Goal: Task Accomplishment & Management: Manage account settings

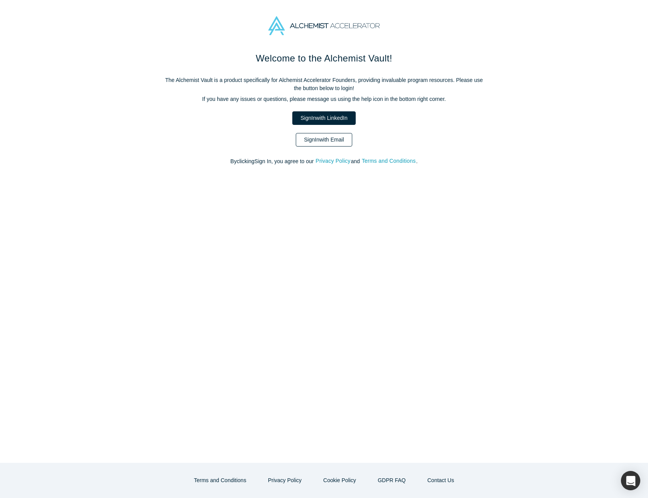
click at [323, 137] on link "Sign In with Email" at bounding box center [324, 140] width 56 height 14
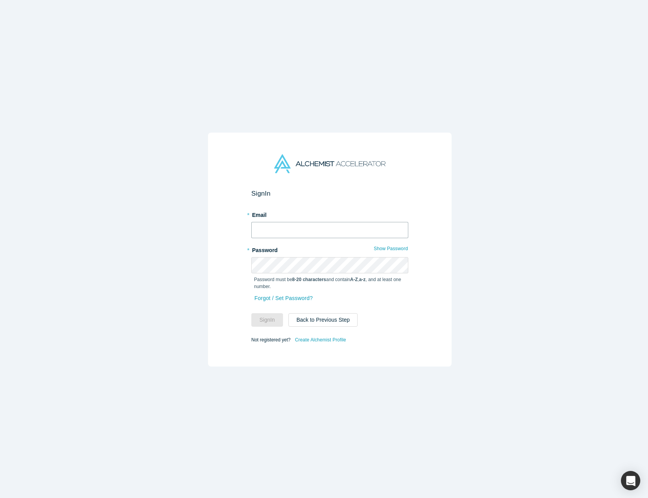
type input "[PERSON_NAME][EMAIL_ADDRESS][DOMAIN_NAME]"
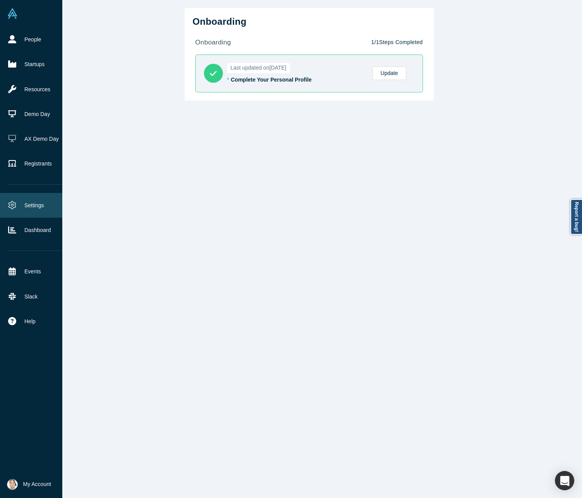
click at [32, 200] on link "Settings" at bounding box center [37, 205] width 74 height 25
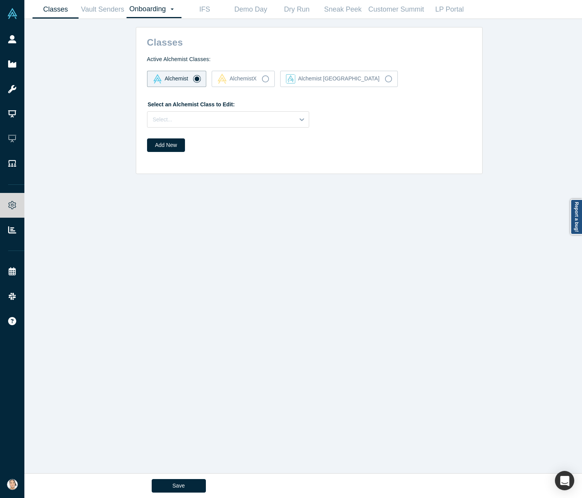
click at [152, 12] on link "Onboarding Dashboard Settings" at bounding box center [153, 9] width 55 height 18
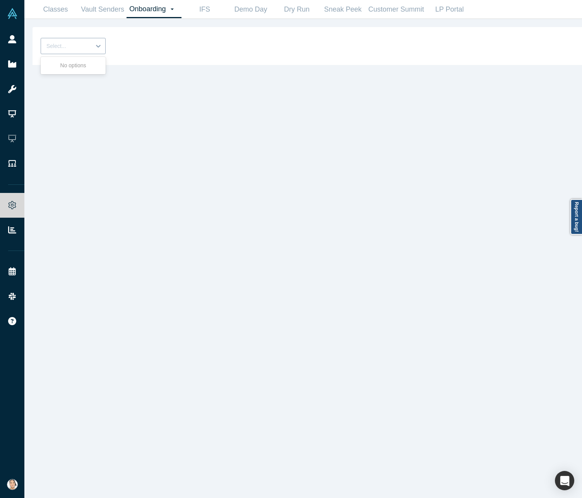
click at [87, 46] on div "Select..." at bounding box center [66, 46] width 50 height 13
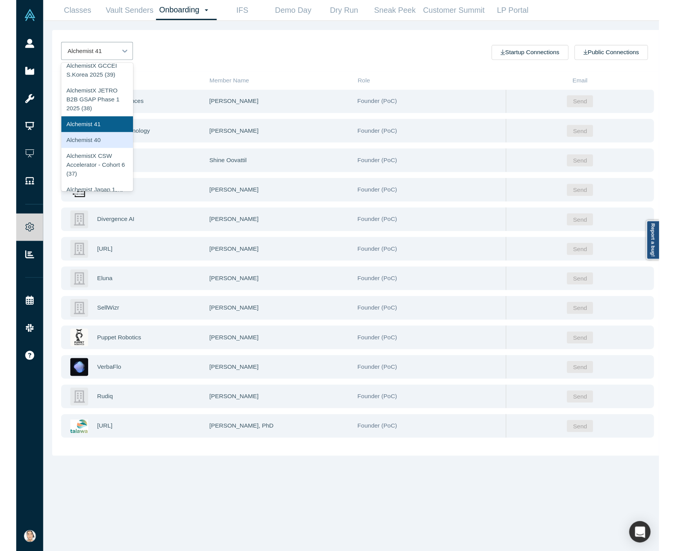
scroll to position [77, 0]
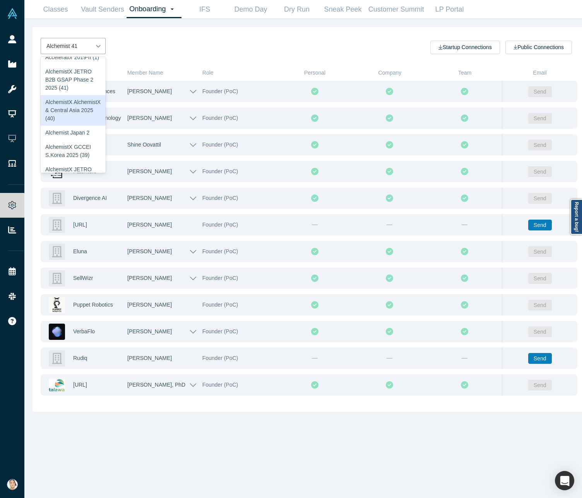
click at [77, 126] on div "AlchemistX AlchemistX & Central Asia 2025 (40)" at bounding box center [73, 110] width 65 height 31
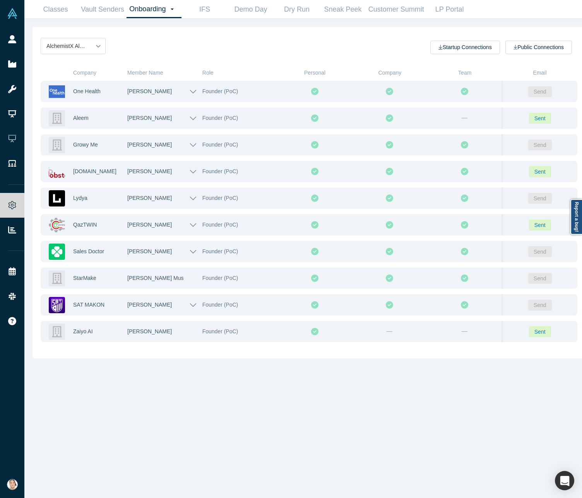
click at [275, 374] on div "AlchemistX AlchemistX & Central Asia 2025 (40) Startup Connections Public Conne…" at bounding box center [308, 250] width 553 height 447
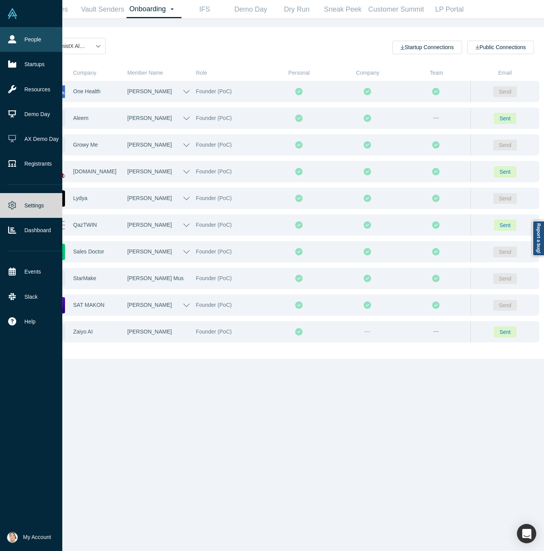
click at [20, 39] on link "People" at bounding box center [37, 39] width 74 height 25
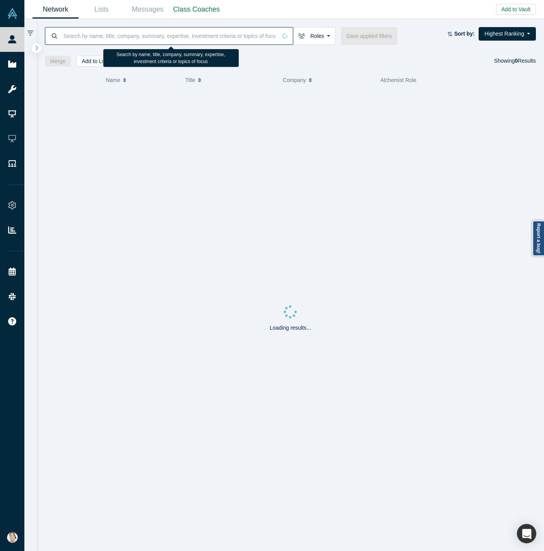
click at [166, 38] on input at bounding box center [170, 36] width 214 height 18
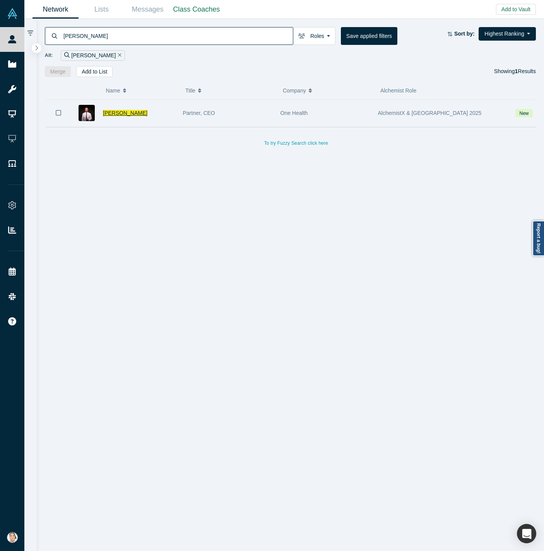
type input "Denis Vurdov"
click at [125, 114] on span "Denis Vurdov" at bounding box center [125, 113] width 44 height 6
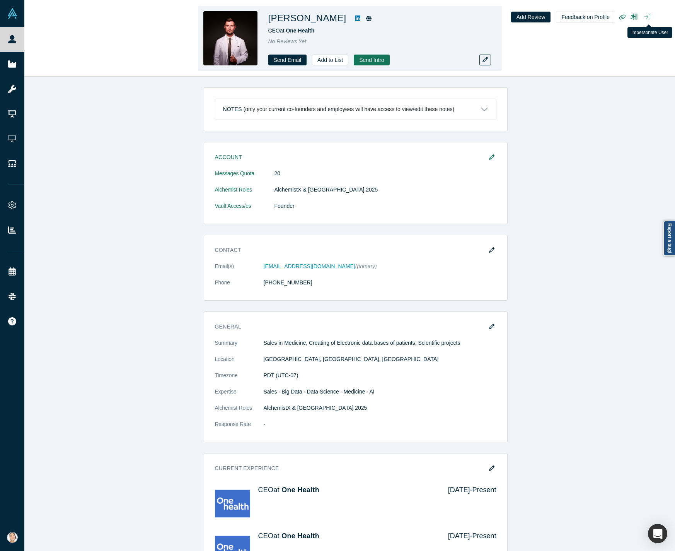
click at [648, 19] on icon "button" at bounding box center [647, 16] width 6 height 5
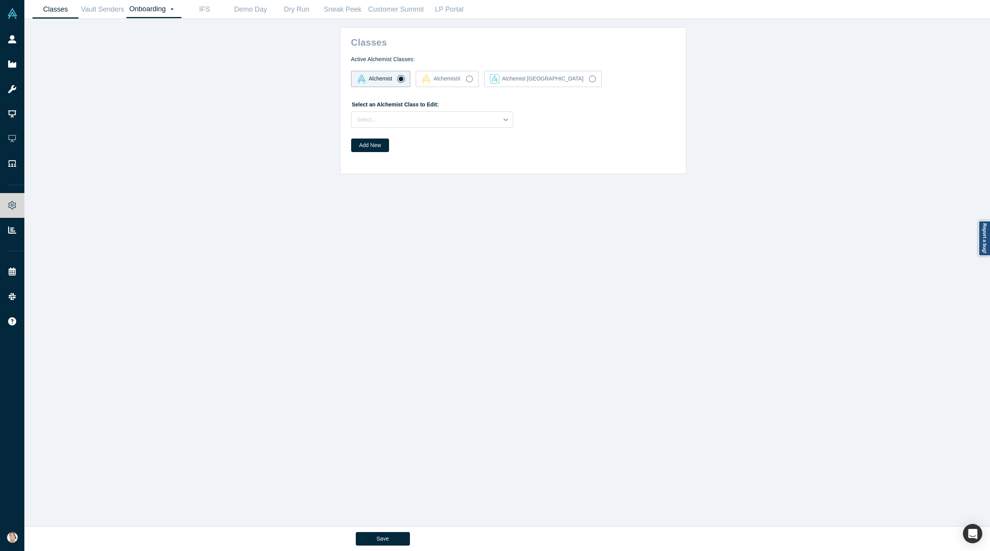
click at [155, 10] on link "Onboarding Dashboard Settings" at bounding box center [153, 9] width 55 height 18
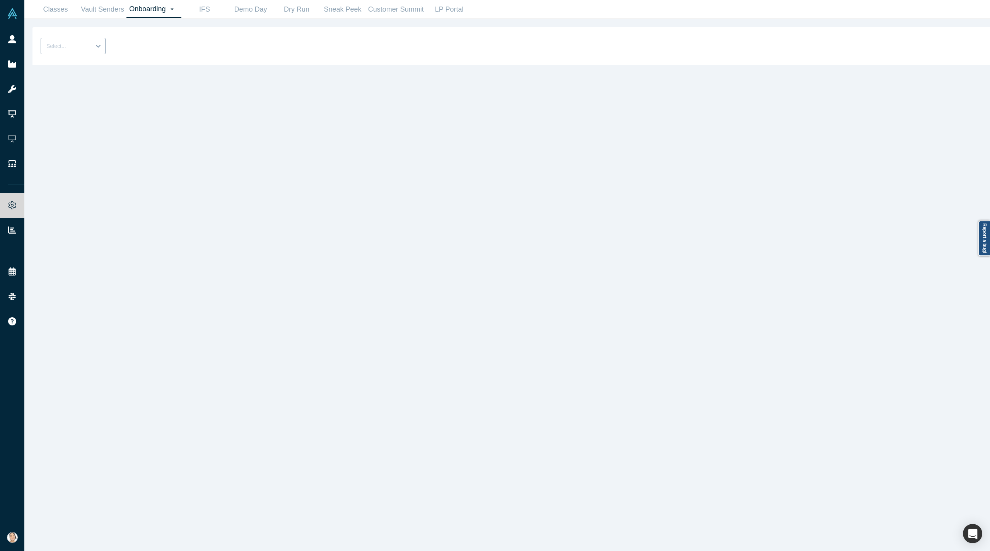
click at [102, 46] on icon at bounding box center [98, 46] width 8 height 8
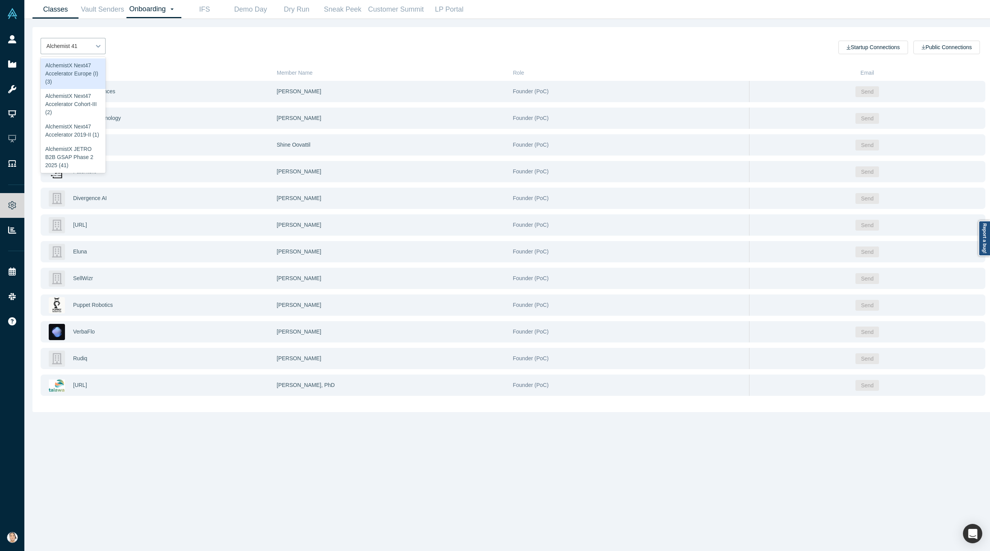
click at [50, 3] on link "Classes" at bounding box center [55, 9] width 46 height 18
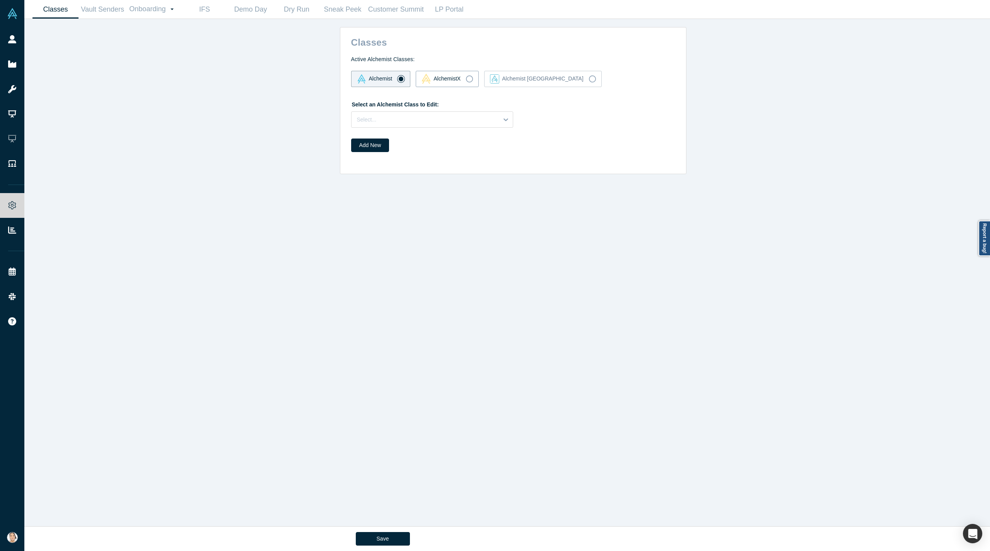
click at [449, 81] on div "AlchemistX" at bounding box center [441, 78] width 39 height 10
click at [0, 0] on input "AlchemistX" at bounding box center [0, 0] width 0 height 0
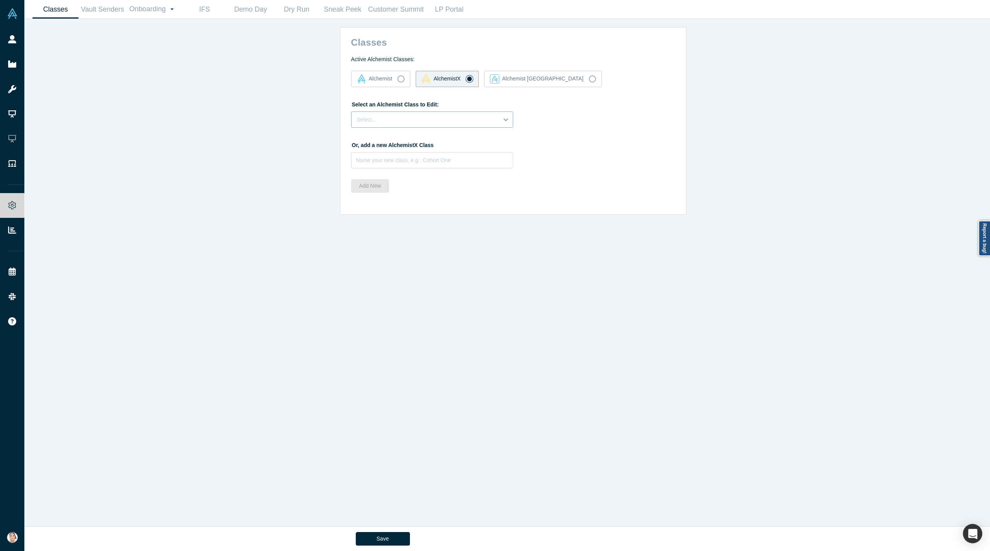
click at [433, 118] on div at bounding box center [425, 120] width 136 height 10
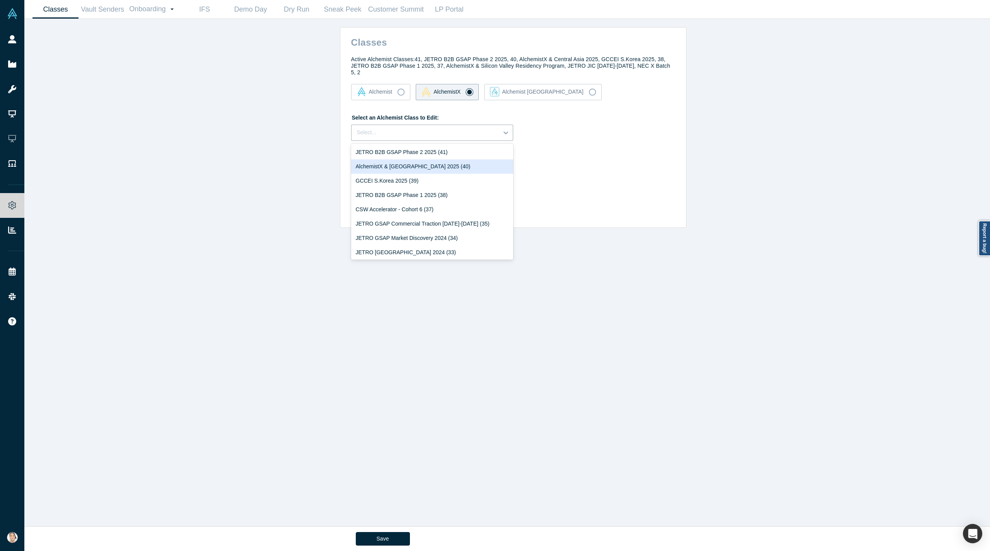
click at [415, 159] on div "AlchemistX & Central Asia 2025 (40)" at bounding box center [432, 166] width 162 height 14
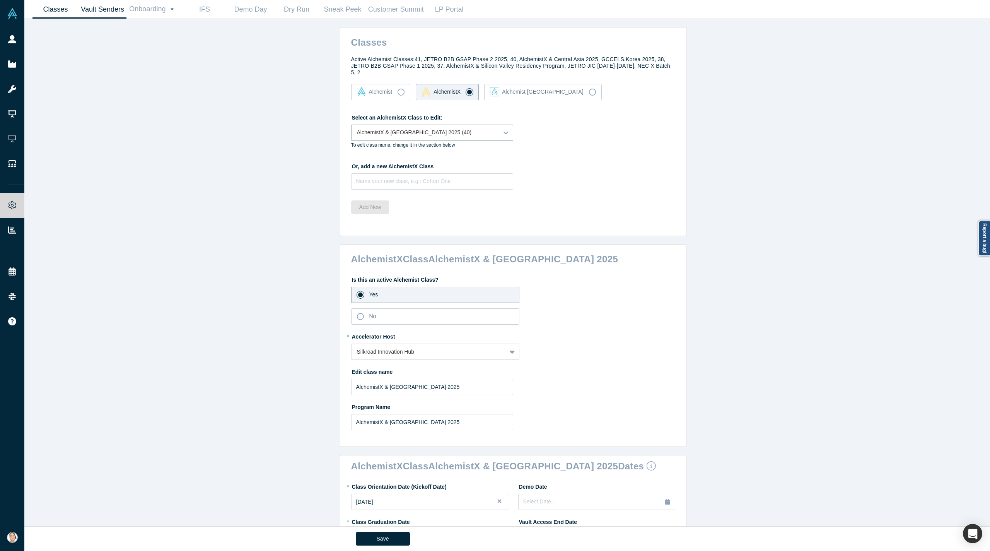
click at [109, 4] on link "Vault Senders" at bounding box center [103, 9] width 48 height 18
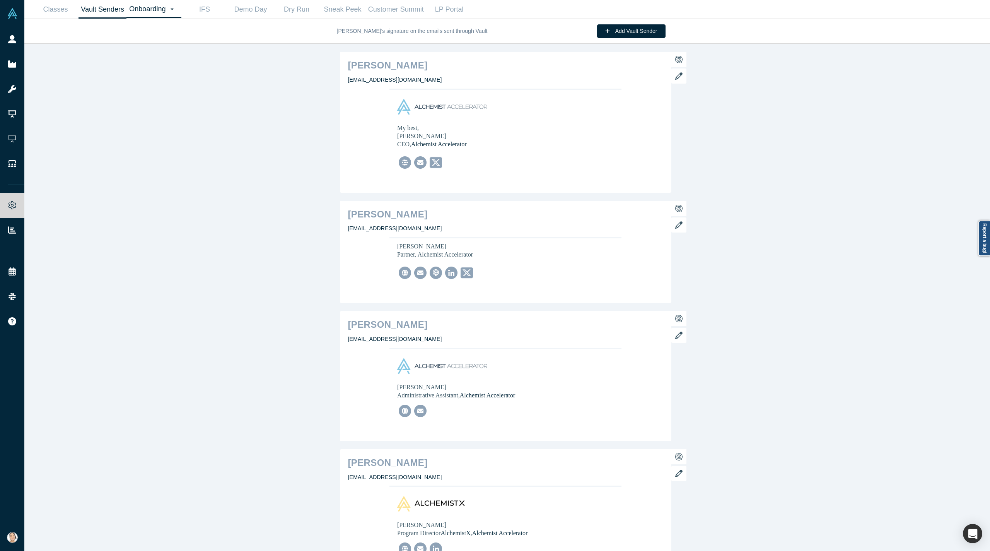
click at [139, 6] on link "Onboarding Dashboard Settings" at bounding box center [153, 9] width 55 height 18
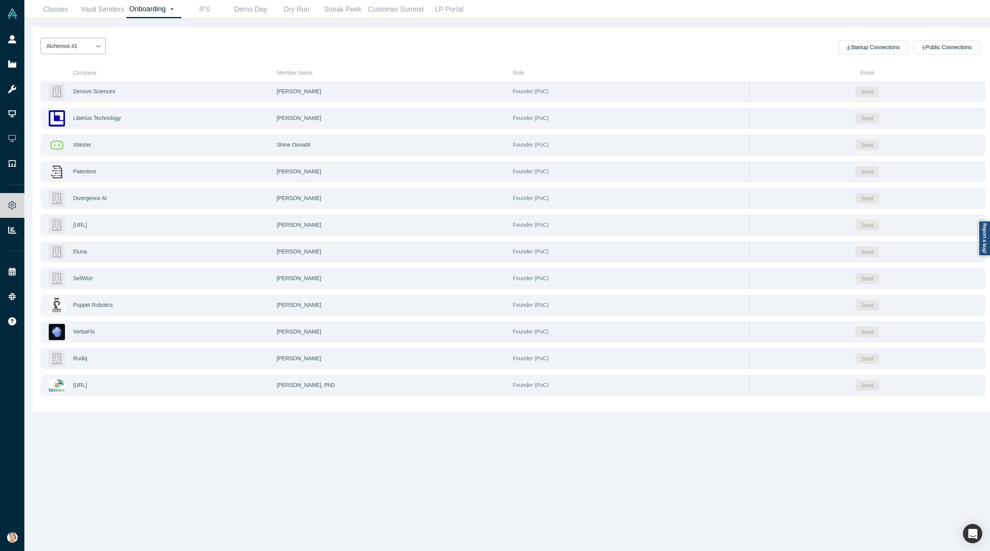
click at [95, 49] on icon at bounding box center [98, 46] width 8 height 8
click at [71, 126] on div "AlchemistX AlchemistX & Central Asia 2025 (40)" at bounding box center [73, 110] width 65 height 31
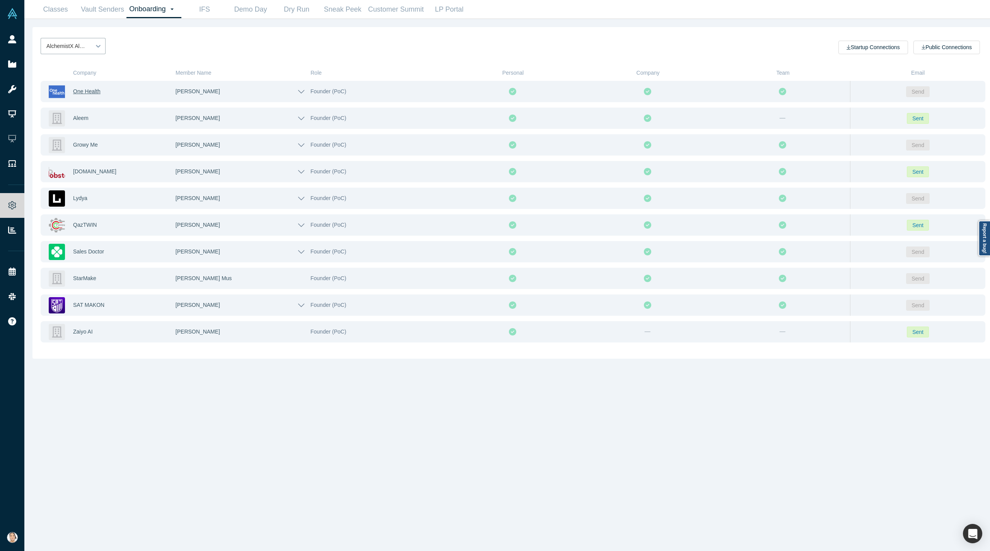
click at [91, 92] on span "One Health" at bounding box center [86, 91] width 27 height 6
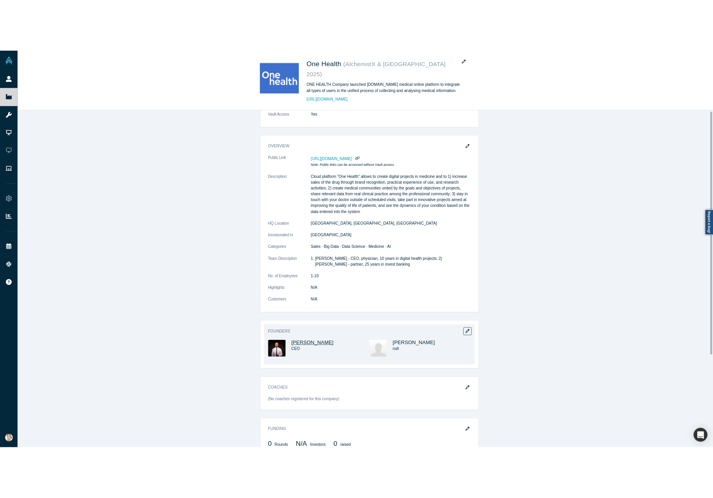
scroll to position [155, 0]
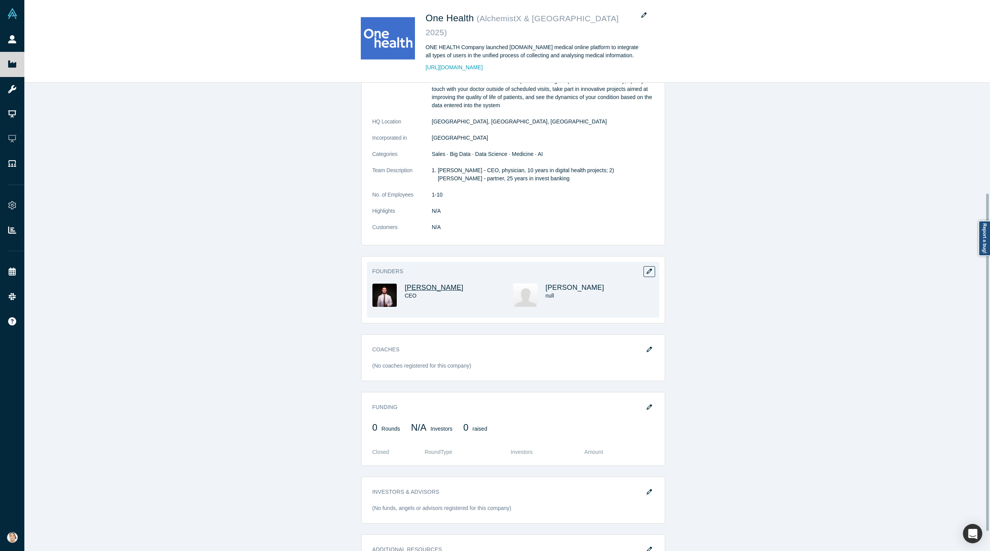
click at [438, 283] on span "Denis Vurdov" at bounding box center [434, 287] width 59 height 8
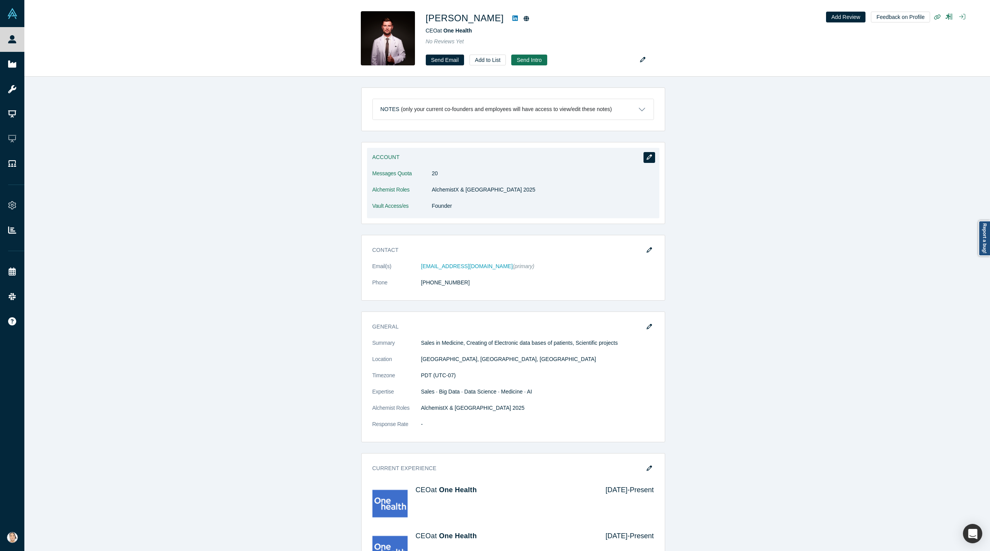
click at [647, 154] on icon "button" at bounding box center [649, 156] width 5 height 5
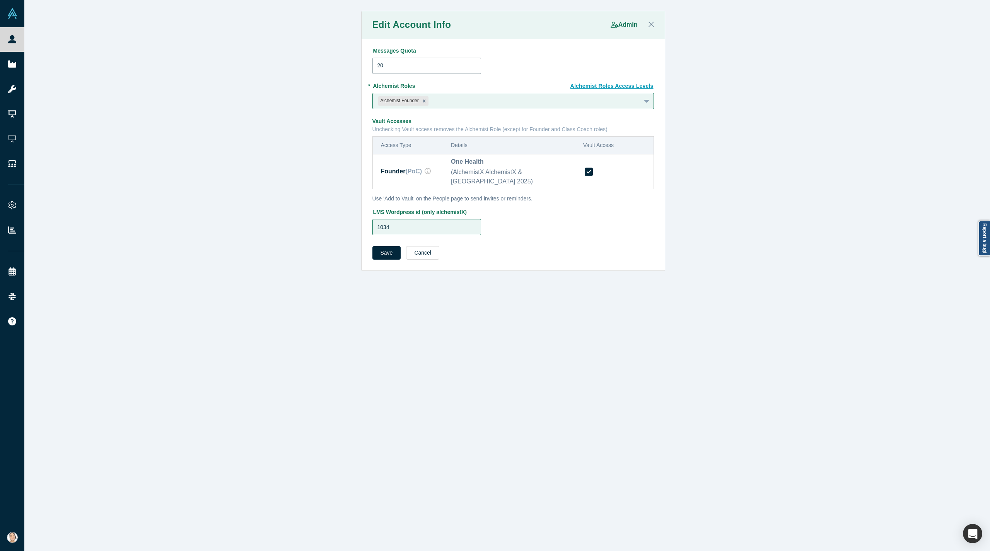
click at [408, 65] on input "20" at bounding box center [426, 66] width 109 height 16
type input "2"
type input "0"
click at [379, 246] on button "Save" at bounding box center [386, 253] width 29 height 14
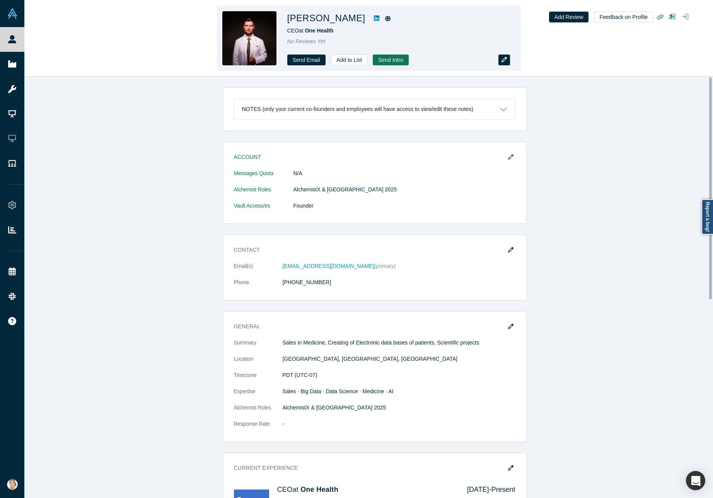
click at [505, 58] on icon "button" at bounding box center [504, 59] width 5 height 5
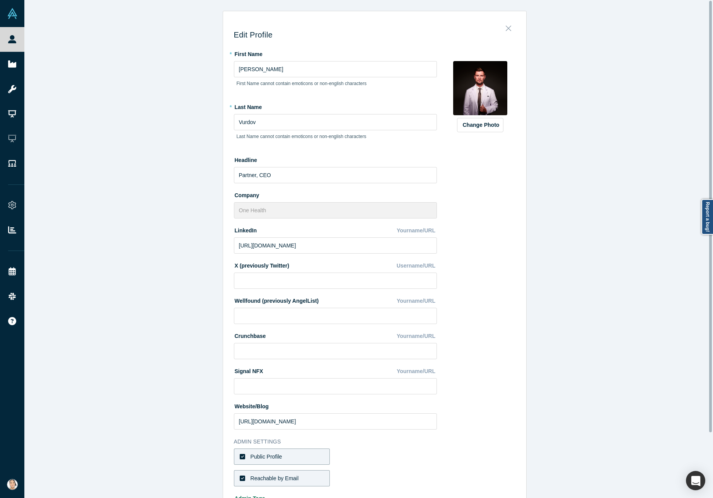
click at [506, 27] on icon "Close" at bounding box center [508, 28] width 5 height 5
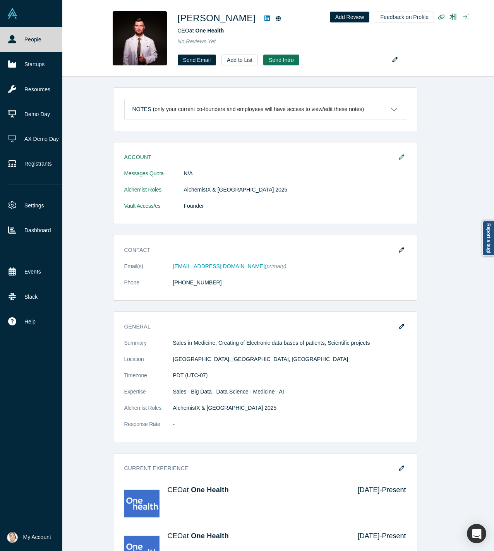
drag, startPoint x: 19, startPoint y: 45, endPoint x: 30, endPoint y: 44, distance: 11.3
click at [19, 45] on link "People" at bounding box center [37, 39] width 74 height 25
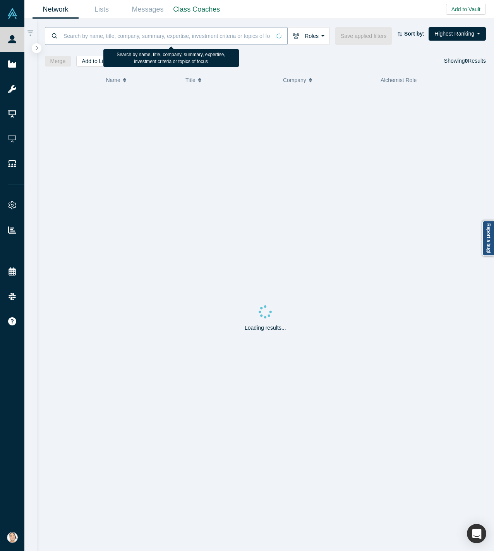
click at [220, 39] on input at bounding box center [167, 36] width 208 height 18
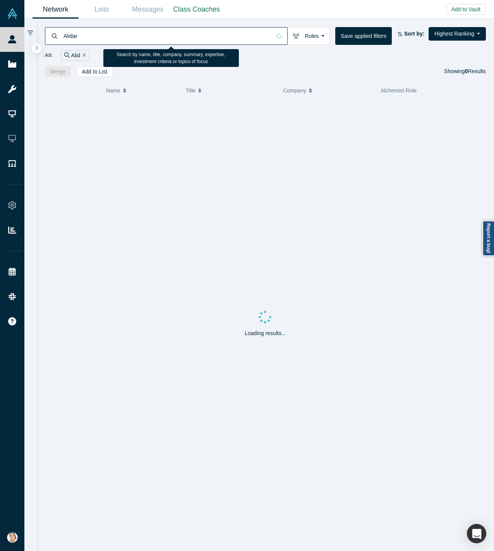
type input "Alidar"
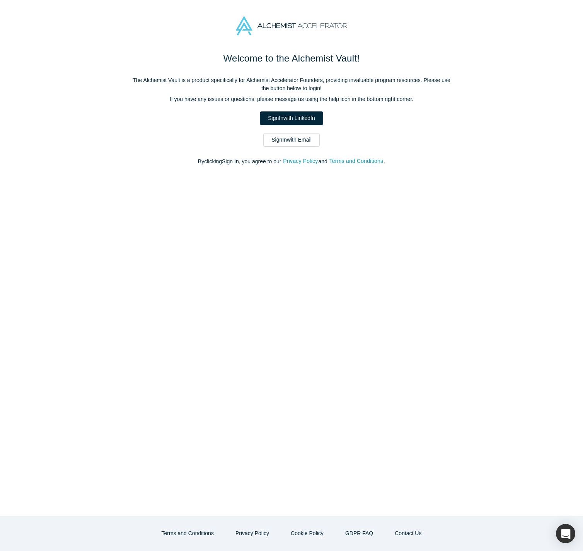
click at [304, 149] on div "Welcome to the Alchemist Vault! The Alchemist Vault is a product specifically f…" at bounding box center [291, 112] width 325 height 122
click at [303, 142] on link "Sign In with Email" at bounding box center [291, 140] width 56 height 14
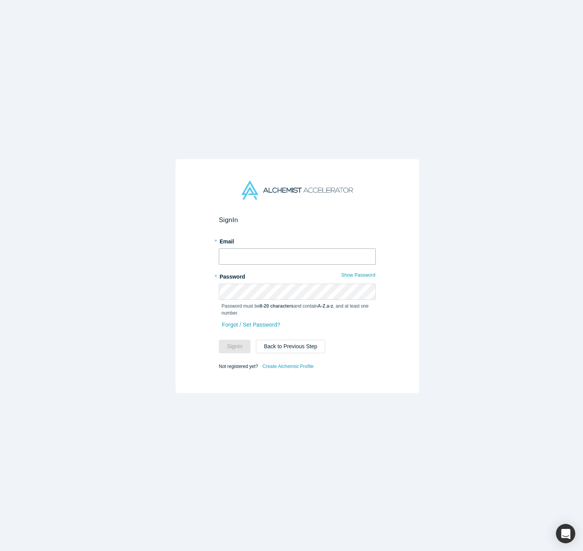
click at [267, 258] on input "text" at bounding box center [297, 256] width 157 height 16
click at [248, 239] on label "* Email" at bounding box center [297, 240] width 157 height 11
click at [246, 255] on input "text" at bounding box center [297, 256] width 157 height 16
type input "[PERSON_NAME][EMAIL_ADDRESS][DOMAIN_NAME]"
click at [229, 348] on form "Sign In * Email natasha@alchemistaccelerator.com * Password Show Password Passw…" at bounding box center [297, 293] width 157 height 155
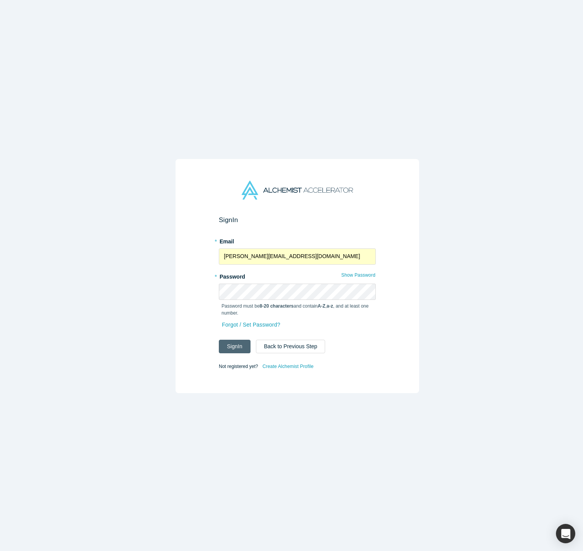
click at [226, 342] on button "Sign In" at bounding box center [235, 347] width 32 height 14
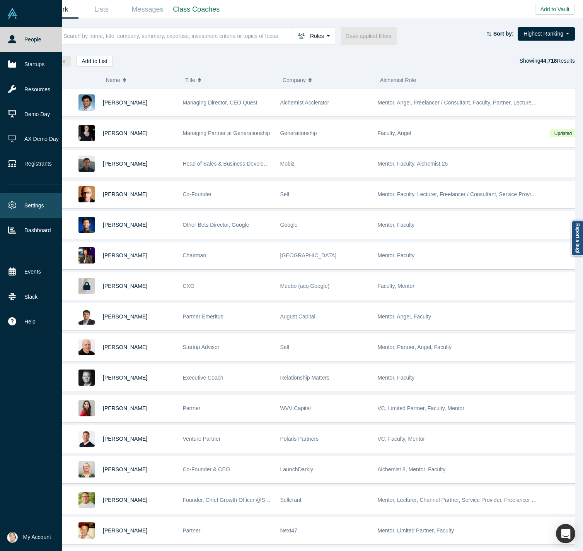
click at [19, 205] on link "Settings" at bounding box center [37, 205] width 74 height 25
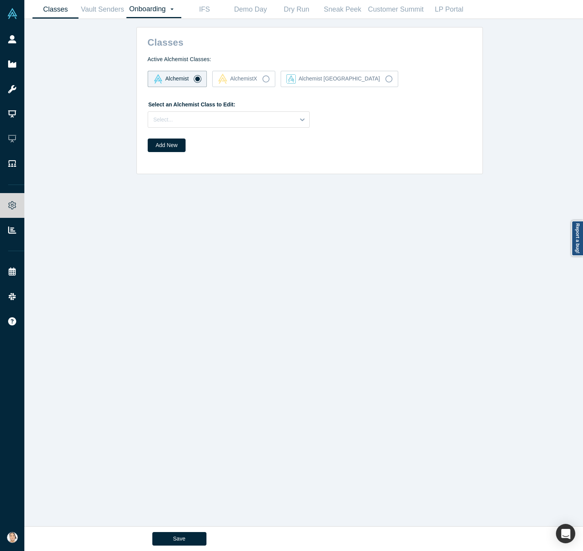
click at [145, 7] on link "Onboarding Dashboard Settings" at bounding box center [153, 9] width 55 height 18
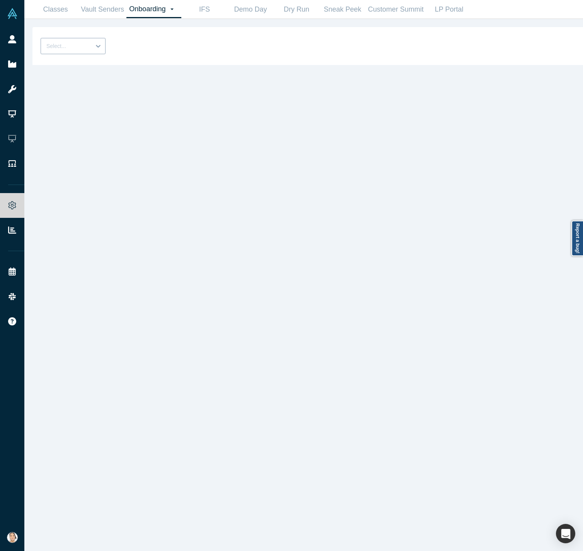
click at [92, 43] on div at bounding box center [98, 46] width 14 height 14
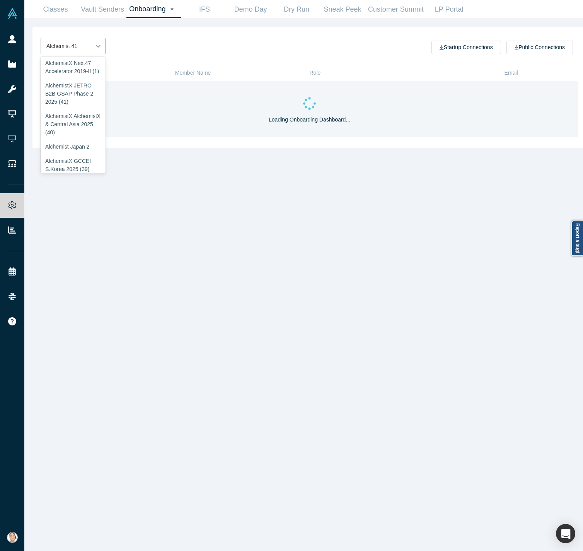
scroll to position [77, 0]
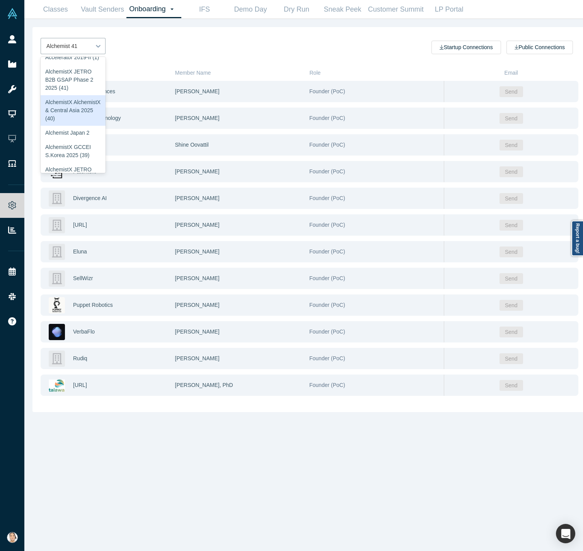
click at [67, 126] on div "AlchemistX AlchemistX & Central Asia 2025 (40)" at bounding box center [73, 110] width 65 height 31
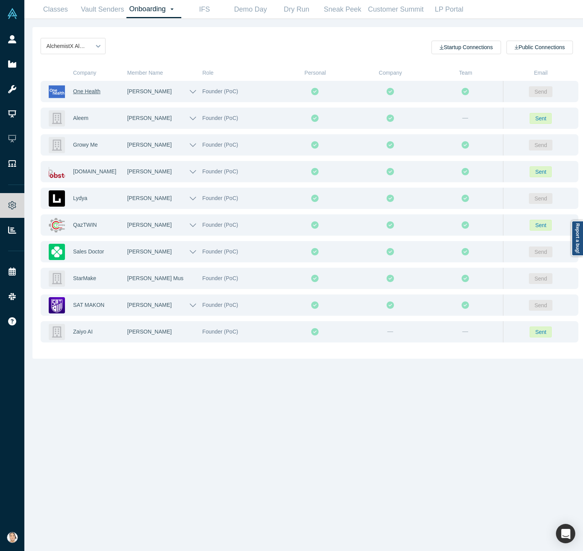
click at [89, 92] on span "One Health" at bounding box center [86, 91] width 27 height 6
click at [80, 116] on span "Aleem" at bounding box center [80, 118] width 15 height 6
click at [95, 148] on span "Growy Me" at bounding box center [85, 145] width 25 height 6
click at [157, 171] on span "Abrorbek Sharipov" at bounding box center [149, 171] width 44 height 6
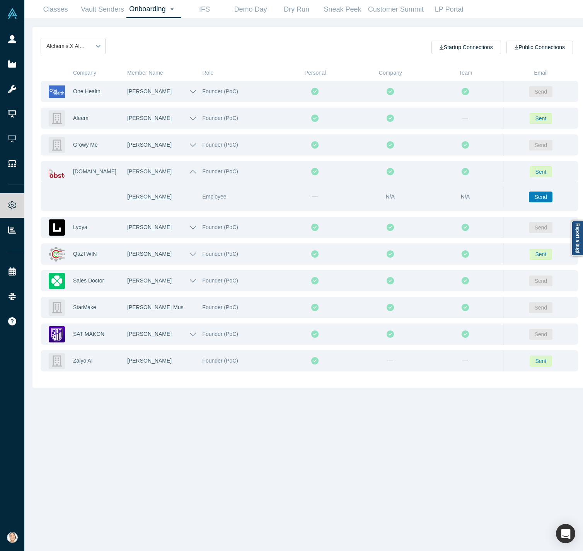
click at [164, 197] on span "Nurmuhammad Abdurashidov" at bounding box center [149, 196] width 44 height 6
click at [86, 229] on span "Lydya" at bounding box center [80, 227] width 14 height 6
click at [149, 255] on span "Anuar Zhaksylyk" at bounding box center [149, 254] width 44 height 6
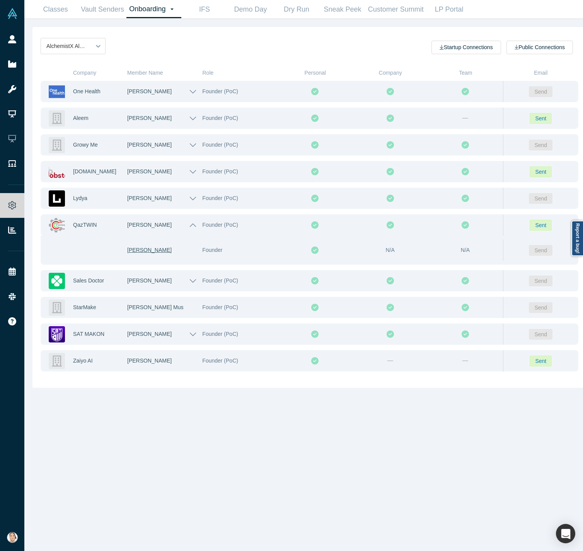
click at [161, 253] on span "Temirlan Bulanbay" at bounding box center [149, 250] width 44 height 6
click at [89, 224] on span "QazTWIN" at bounding box center [85, 225] width 24 height 6
click at [86, 279] on span "Sales Doctor" at bounding box center [88, 280] width 31 height 6
click at [86, 311] on div "StarMake" at bounding box center [100, 307] width 54 height 21
click at [87, 308] on span "StarMake" at bounding box center [84, 307] width 23 height 6
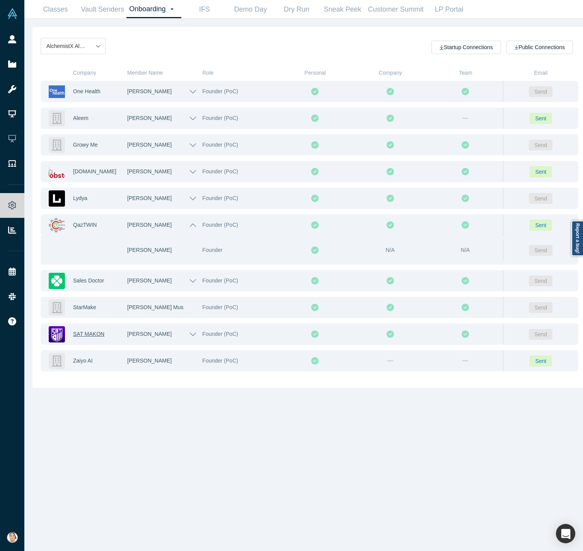
click at [89, 332] on span "SAT MAKON" at bounding box center [88, 334] width 31 height 6
click at [90, 363] on span "Zaiyo AI" at bounding box center [83, 360] width 20 height 6
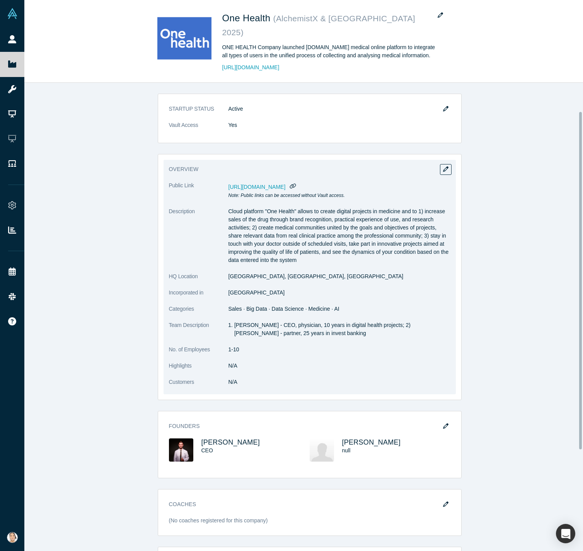
scroll to position [190, 0]
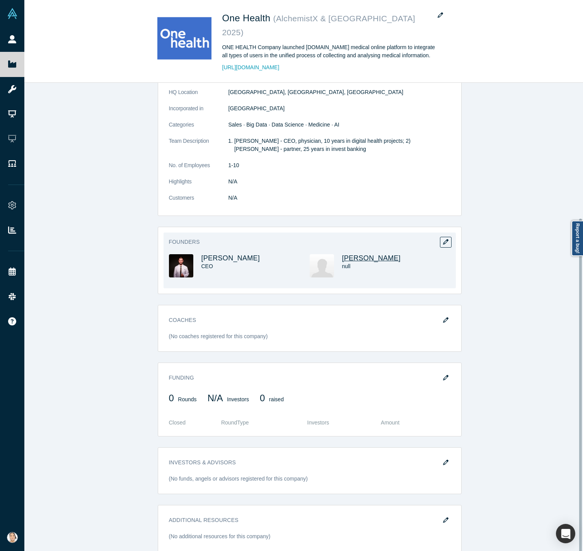
click at [367, 254] on span "[PERSON_NAME]" at bounding box center [371, 258] width 59 height 8
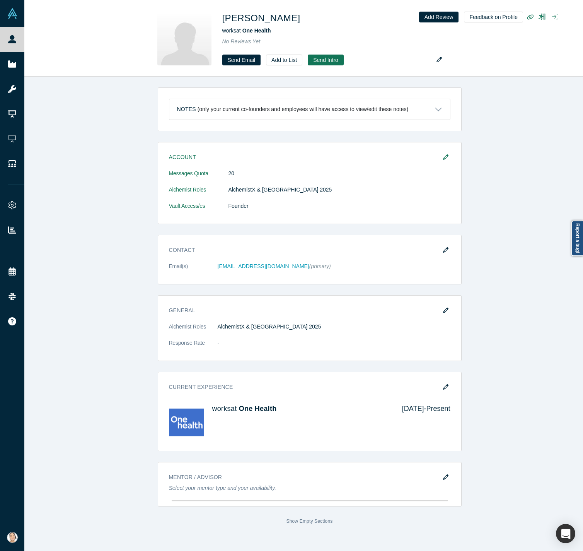
click at [444, 158] on button "button" at bounding box center [446, 157] width 12 height 11
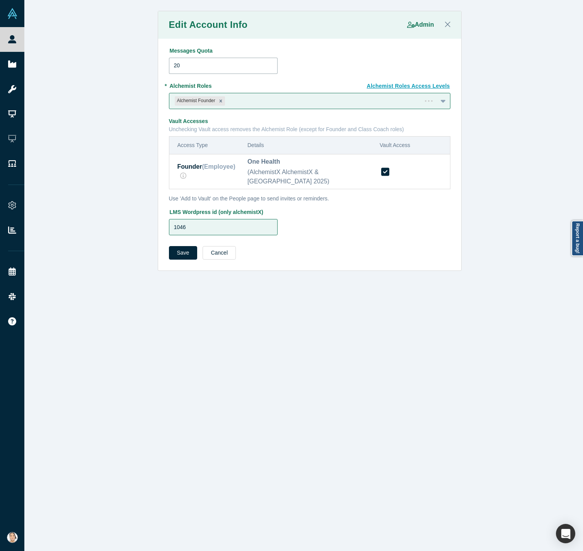
click at [217, 70] on input "20" at bounding box center [223, 66] width 109 height 16
type input "2"
type input "0"
click at [180, 246] on button "Save" at bounding box center [183, 253] width 29 height 14
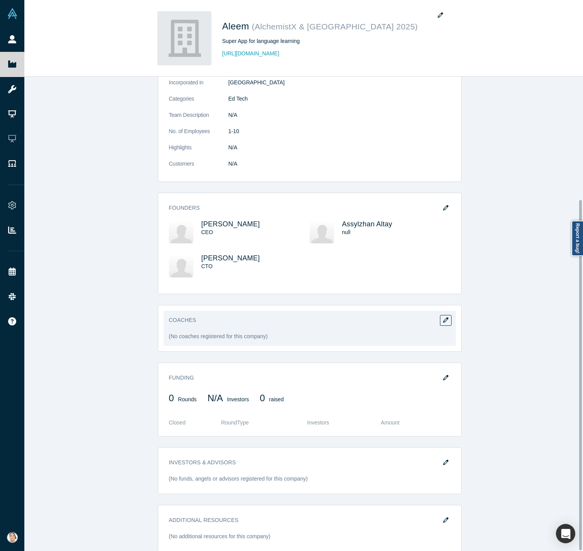
scroll to position [167, 0]
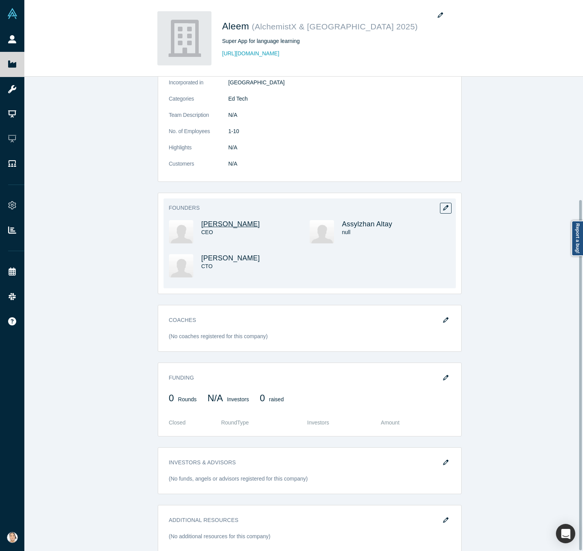
click at [232, 220] on span "[PERSON_NAME]" at bounding box center [231, 224] width 59 height 8
click at [365, 220] on span "Assylzhan Altay" at bounding box center [367, 224] width 50 height 8
click at [246, 254] on span "[PERSON_NAME]" at bounding box center [231, 258] width 59 height 8
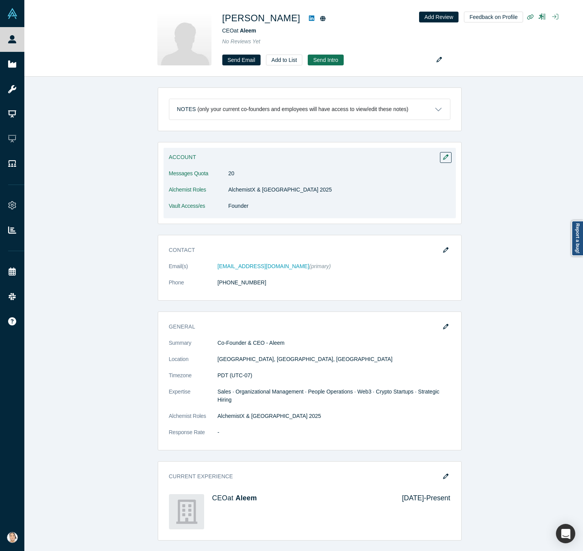
click at [443, 151] on div "Account Messages Quota 20 Alchemist Roles AlchemistX & [GEOGRAPHIC_DATA] 2025 V…" at bounding box center [310, 183] width 292 height 70
click at [443, 152] on button "button" at bounding box center [446, 157] width 12 height 11
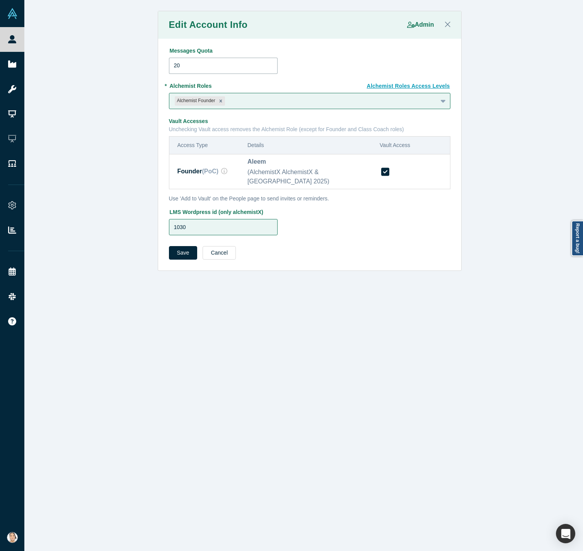
click at [217, 66] on input "20" at bounding box center [223, 66] width 109 height 16
type input "2"
type input "0"
click at [169, 246] on button "Save" at bounding box center [183, 253] width 29 height 14
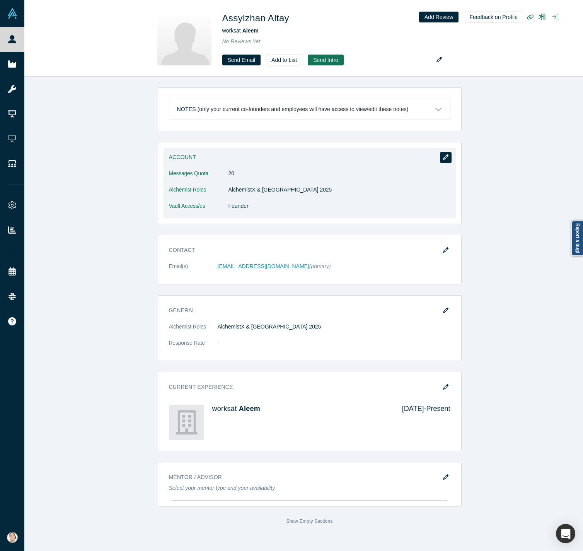
click at [443, 157] on button "button" at bounding box center [446, 157] width 12 height 11
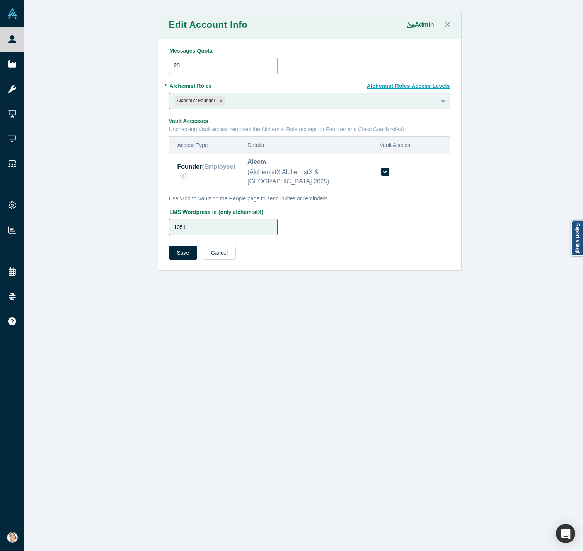
click at [239, 66] on input "20" at bounding box center [223, 66] width 109 height 16
type input "2"
type input "0"
click at [169, 246] on button "Save" at bounding box center [183, 253] width 29 height 14
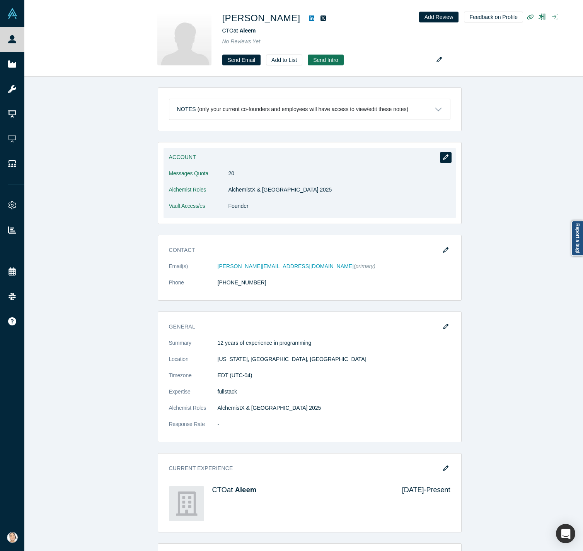
click at [443, 159] on icon "button" at bounding box center [445, 156] width 5 height 5
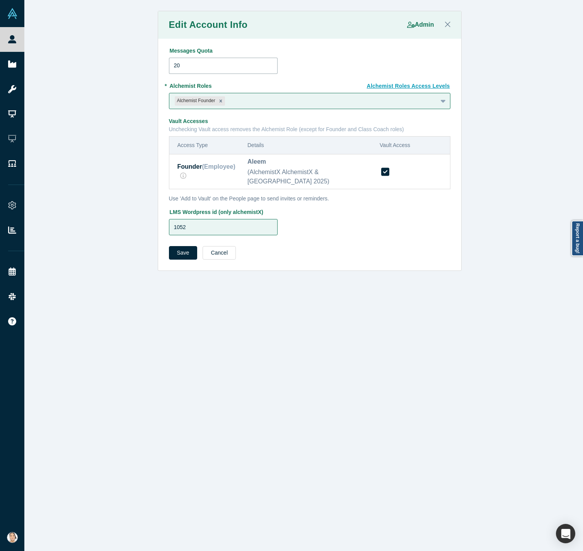
click at [224, 65] on input "20" at bounding box center [223, 66] width 109 height 16
type input "2"
type input "0"
click at [178, 246] on button "Save" at bounding box center [183, 253] width 29 height 14
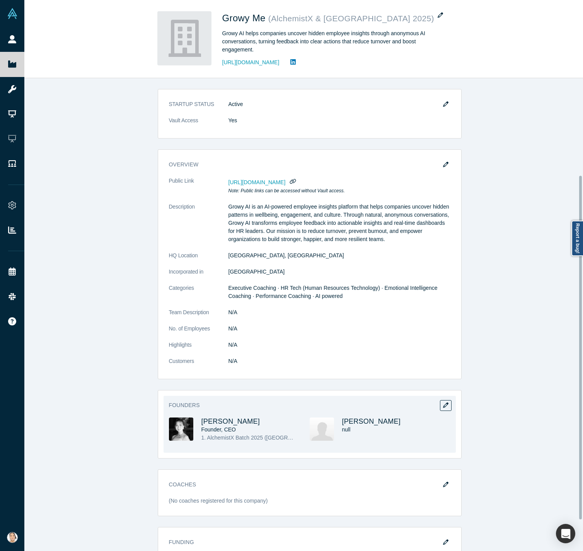
scroll to position [176, 0]
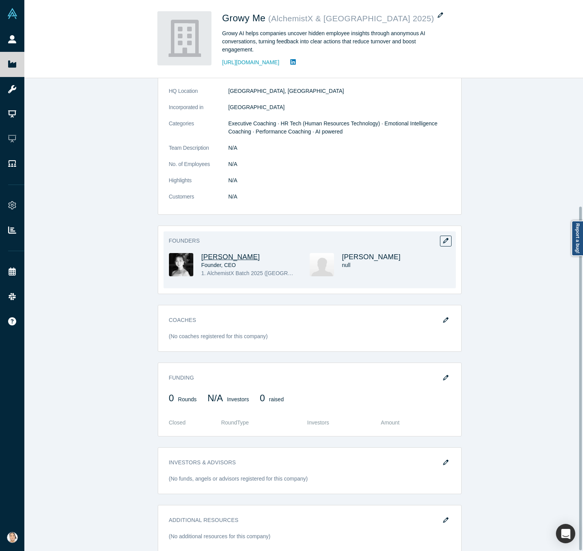
click at [224, 253] on span "[PERSON_NAME]" at bounding box center [231, 257] width 59 height 8
click at [359, 253] on span "[PERSON_NAME]" at bounding box center [371, 257] width 59 height 8
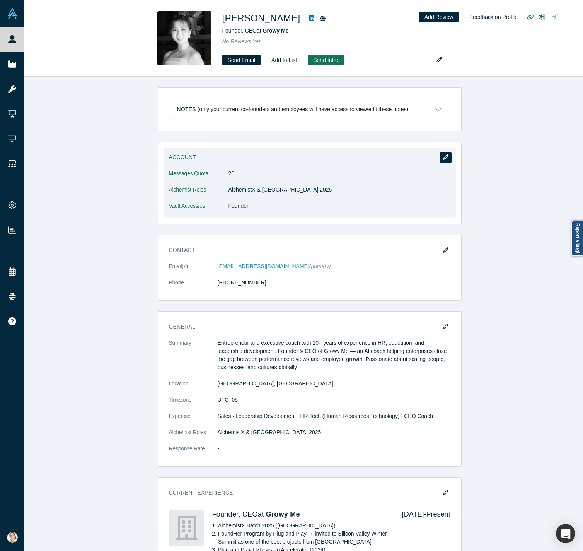
click at [443, 157] on icon "button" at bounding box center [445, 156] width 5 height 5
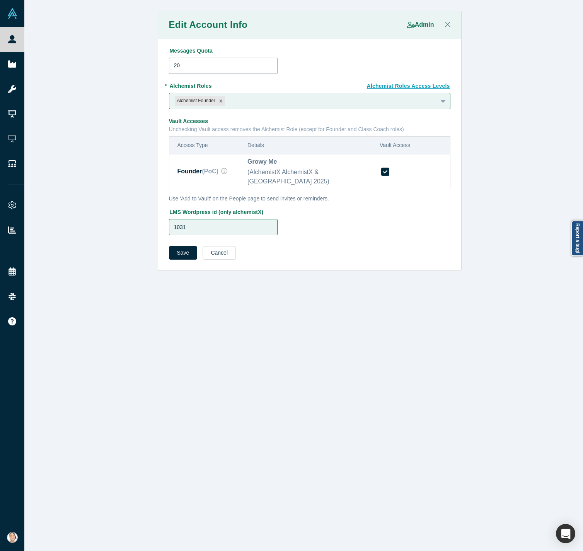
click at [232, 58] on input "20" at bounding box center [223, 66] width 109 height 16
type input "2"
type input "0"
click at [181, 246] on button "Save" at bounding box center [183, 253] width 29 height 14
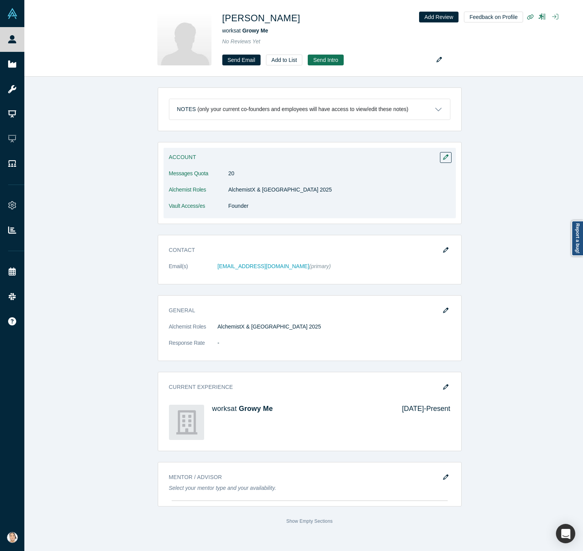
click at [446, 155] on div "Account Messages Quota 20 Alchemist Roles AlchemistX & [GEOGRAPHIC_DATA] 2025 V…" at bounding box center [310, 183] width 292 height 70
click at [443, 156] on button "button" at bounding box center [446, 157] width 12 height 11
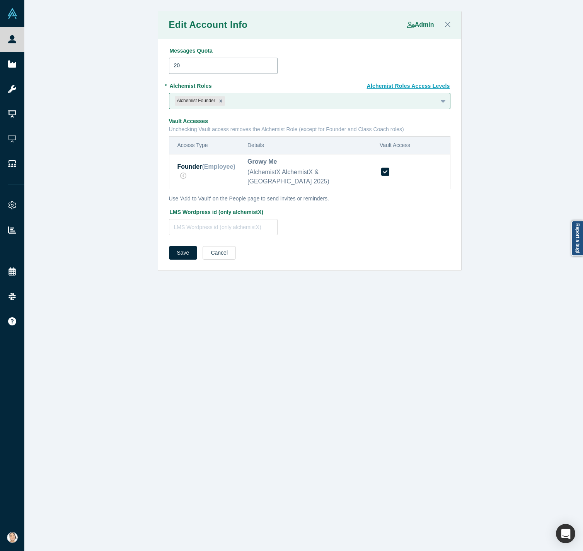
click at [239, 63] on input "20" at bounding box center [223, 66] width 109 height 16
type input "2"
type input "0"
click at [171, 246] on button "Save" at bounding box center [183, 253] width 29 height 14
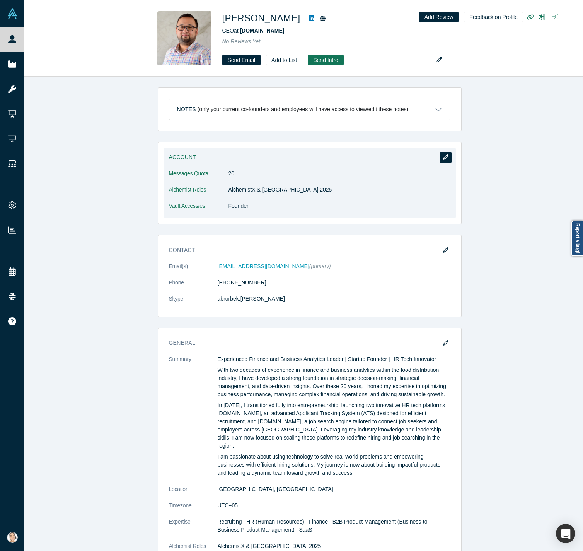
click at [443, 155] on icon "button" at bounding box center [445, 156] width 5 height 5
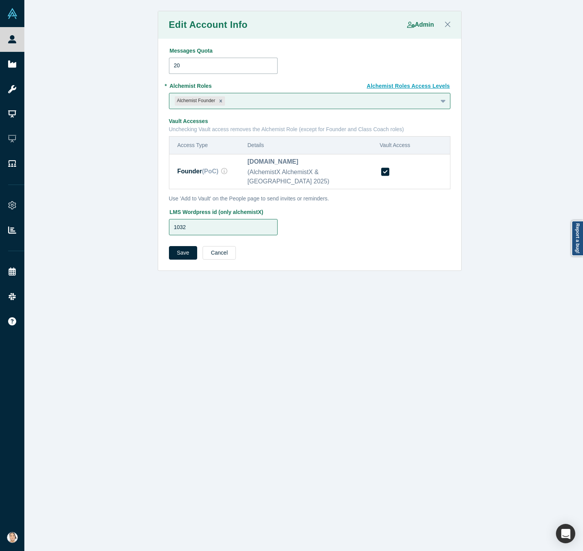
click at [220, 72] on input "20" at bounding box center [223, 66] width 109 height 16
type input "2"
type input "0"
click at [174, 246] on button "Save" at bounding box center [183, 253] width 29 height 14
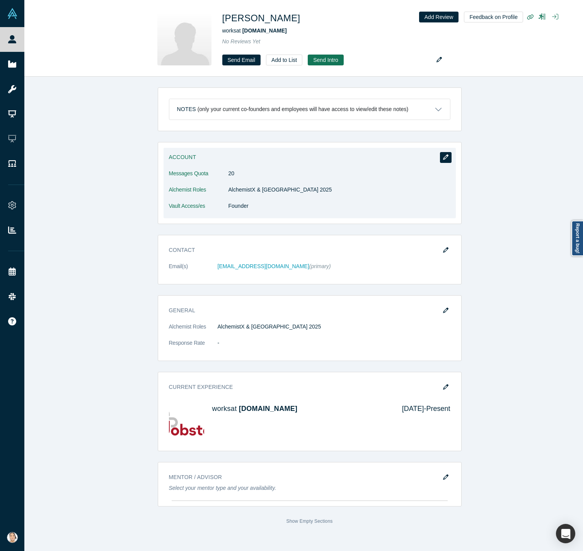
click at [443, 158] on button "button" at bounding box center [446, 157] width 12 height 11
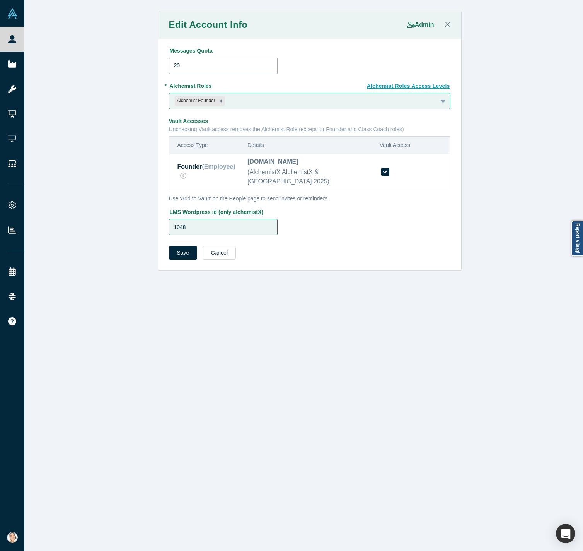
click at [198, 68] on input "20" at bounding box center [223, 66] width 109 height 16
type input "2"
type input "0"
click at [178, 246] on button "Save" at bounding box center [183, 253] width 29 height 14
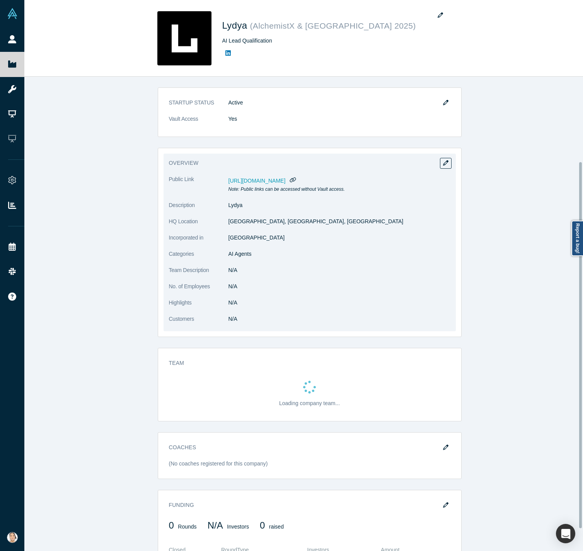
scroll to position [133, 0]
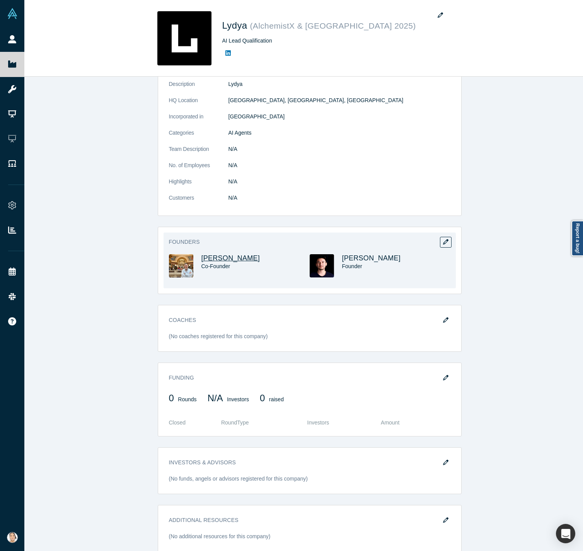
click at [249, 254] on span "[PERSON_NAME]" at bounding box center [231, 258] width 59 height 8
click at [377, 254] on span "[PERSON_NAME]" at bounding box center [371, 258] width 59 height 8
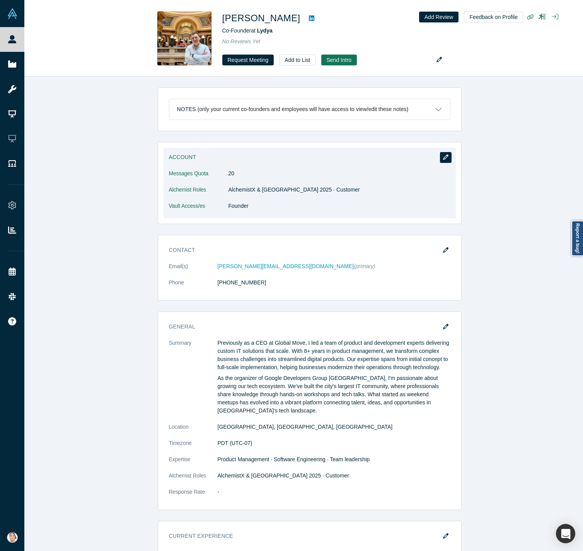
click at [443, 155] on icon "button" at bounding box center [445, 156] width 5 height 5
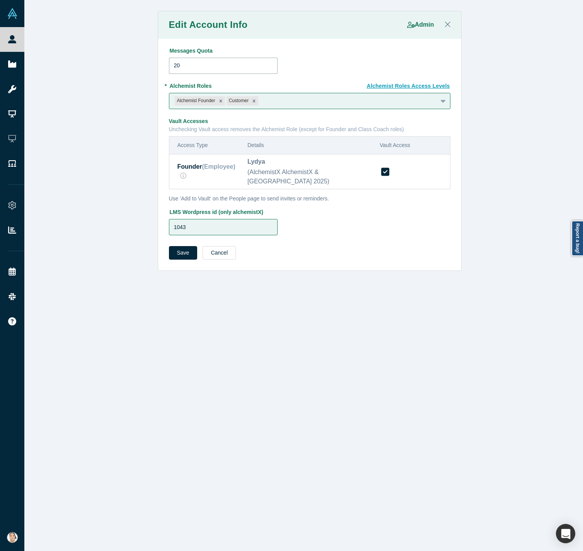
click at [208, 67] on input "20" at bounding box center [223, 66] width 109 height 16
type input "2"
type input "0"
click at [174, 246] on button "Save" at bounding box center [183, 253] width 29 height 14
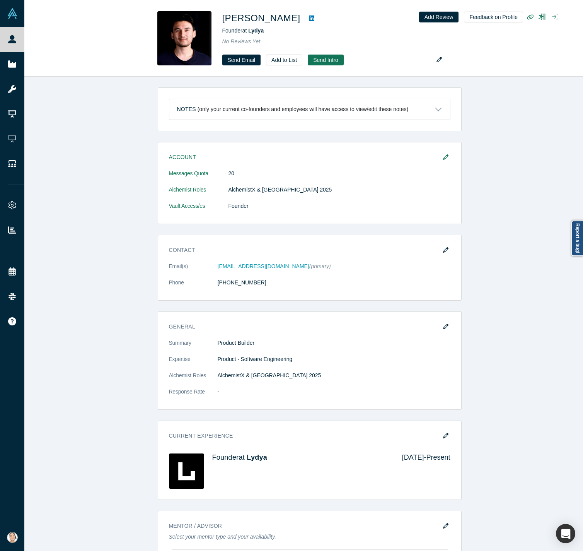
click at [443, 159] on icon "button" at bounding box center [445, 156] width 5 height 5
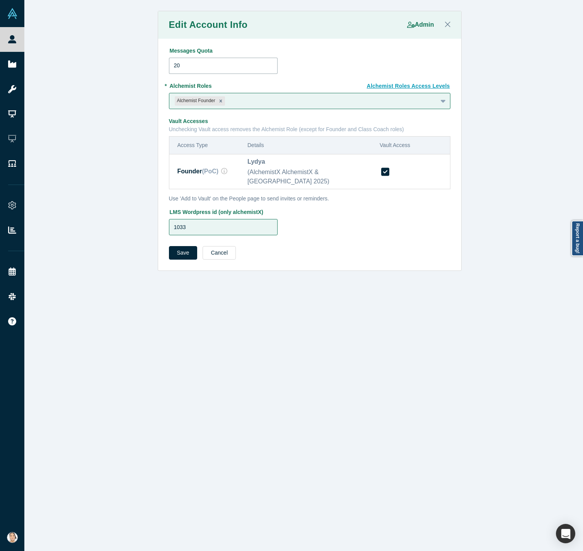
click at [220, 63] on input "20" at bounding box center [223, 66] width 109 height 16
type input "2"
type input "0"
click at [175, 246] on button "Save" at bounding box center [183, 253] width 29 height 14
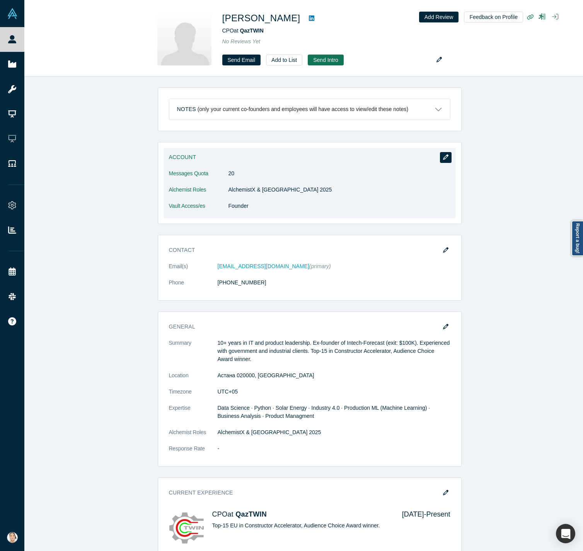
click at [440, 160] on button "button" at bounding box center [446, 157] width 12 height 11
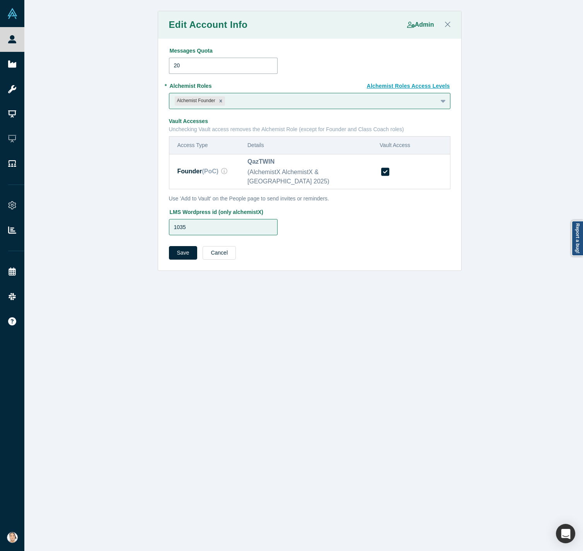
click at [194, 70] on input "20" at bounding box center [223, 66] width 109 height 16
type input "2"
type input "0"
click at [174, 248] on button "Save" at bounding box center [183, 253] width 29 height 14
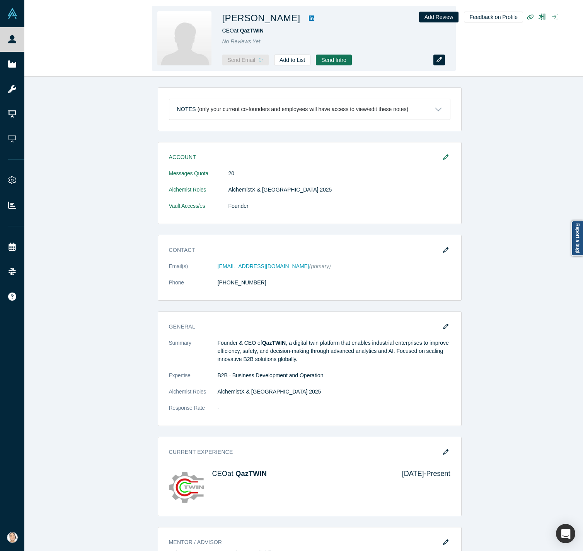
click at [437, 60] on icon "button" at bounding box center [439, 59] width 5 height 5
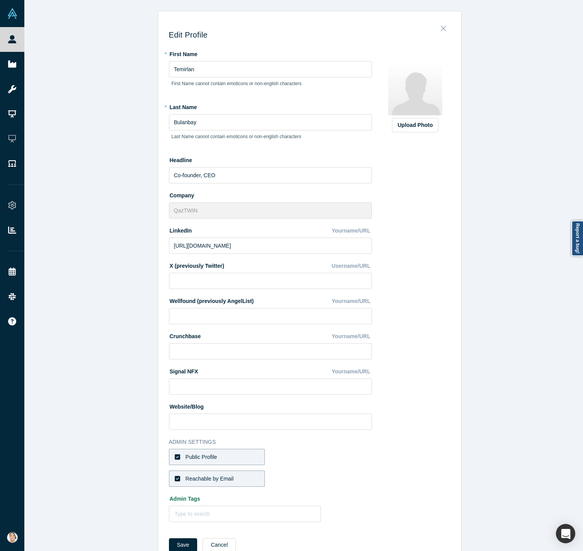
click at [441, 28] on icon "Close" at bounding box center [443, 28] width 5 height 9
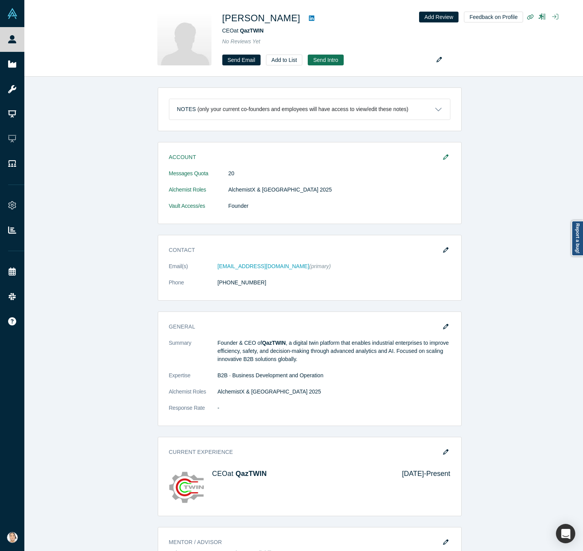
click at [441, 161] on button "button" at bounding box center [446, 157] width 12 height 11
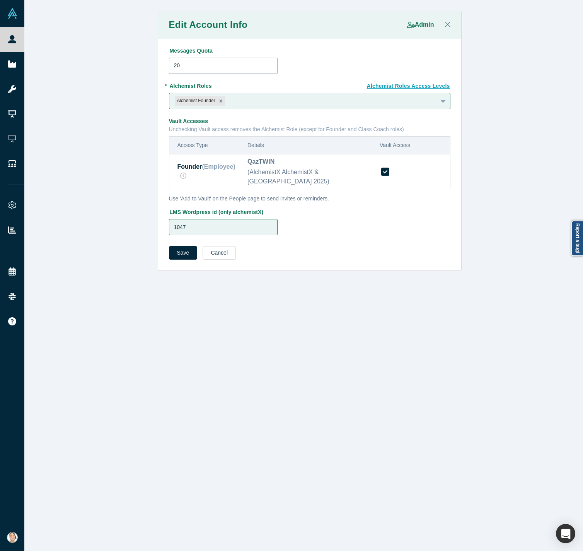
click at [226, 71] on input "20" at bounding box center [223, 66] width 109 height 16
type input "2"
type input "0"
click at [176, 246] on button "Save" at bounding box center [183, 253] width 29 height 14
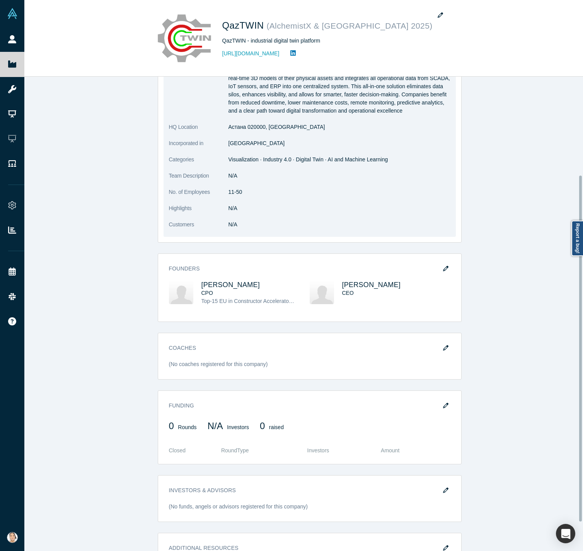
scroll to position [174, 0]
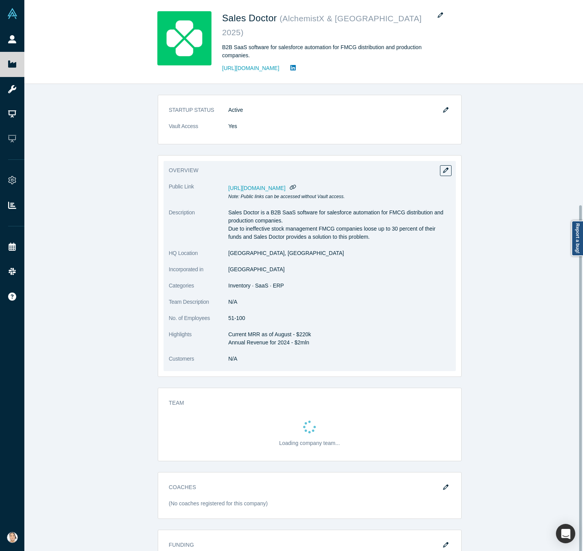
scroll to position [165, 0]
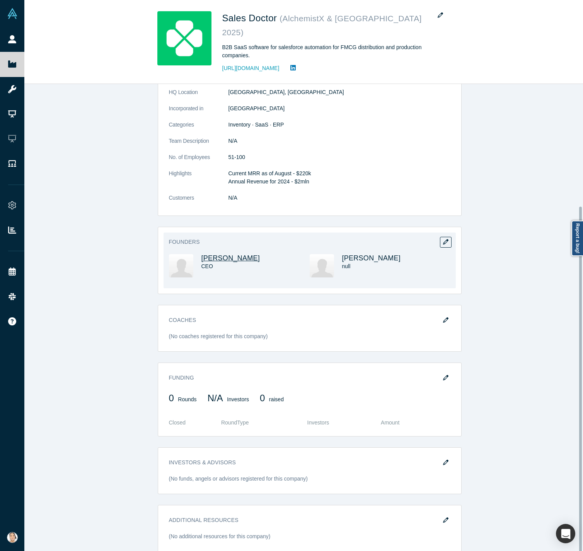
click at [220, 254] on span "Otabek Suvonov" at bounding box center [231, 258] width 59 height 8
click at [348, 254] on span "Azizbek Khamdamov" at bounding box center [371, 258] width 59 height 8
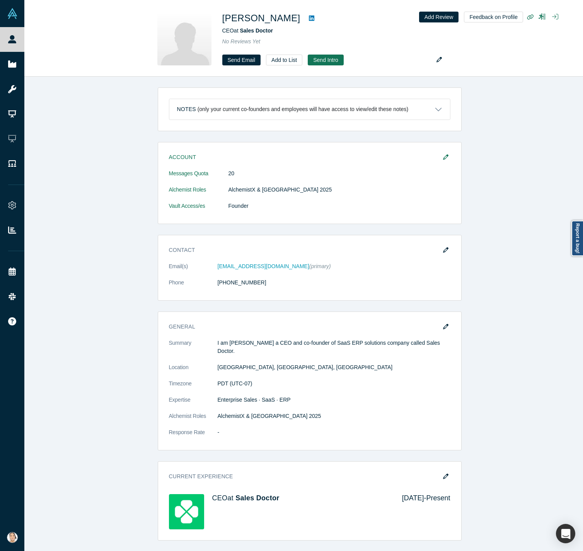
click at [443, 157] on icon "button" at bounding box center [445, 156] width 5 height 5
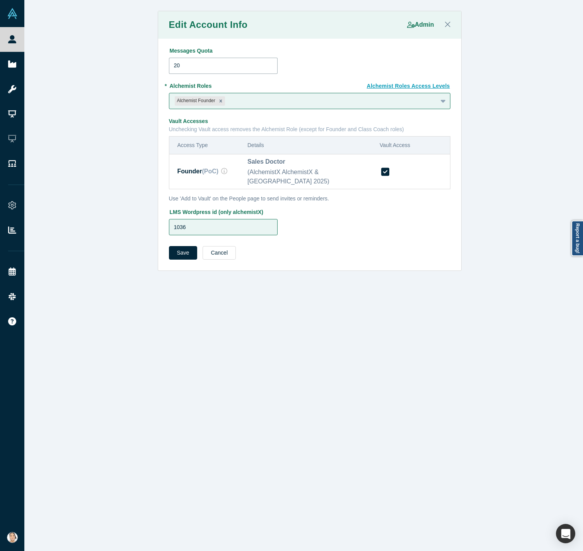
click at [255, 67] on input "20" at bounding box center [223, 66] width 109 height 16
type input "2"
type input "0"
click at [172, 246] on button "Save" at bounding box center [183, 253] width 29 height 14
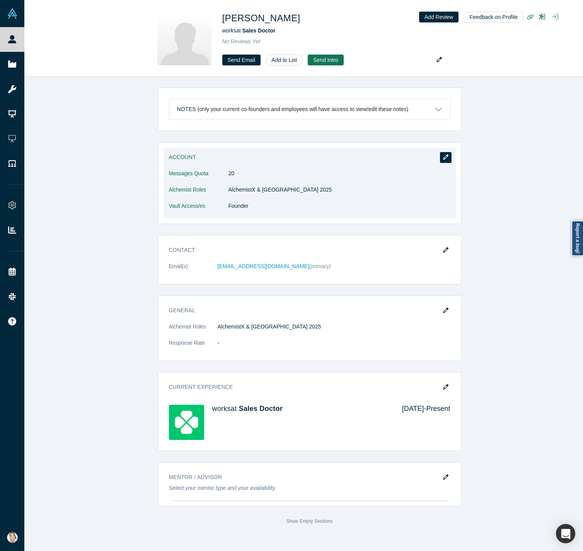
click at [446, 157] on button "button" at bounding box center [446, 157] width 12 height 11
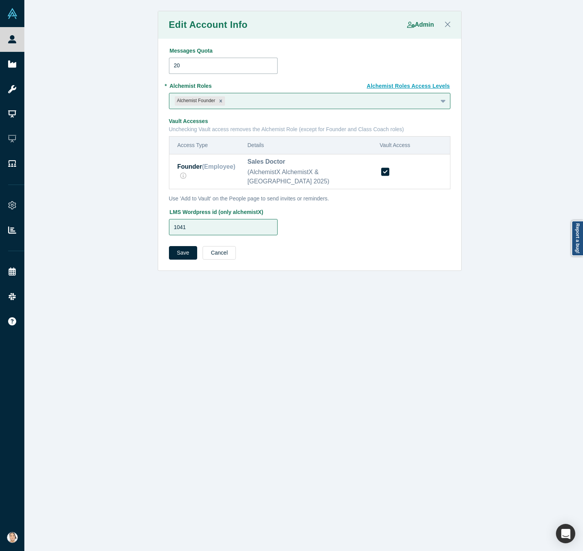
click at [193, 60] on input "20" at bounding box center [223, 66] width 109 height 16
type input "2"
type input "0"
click at [178, 246] on button "Save" at bounding box center [183, 253] width 29 height 14
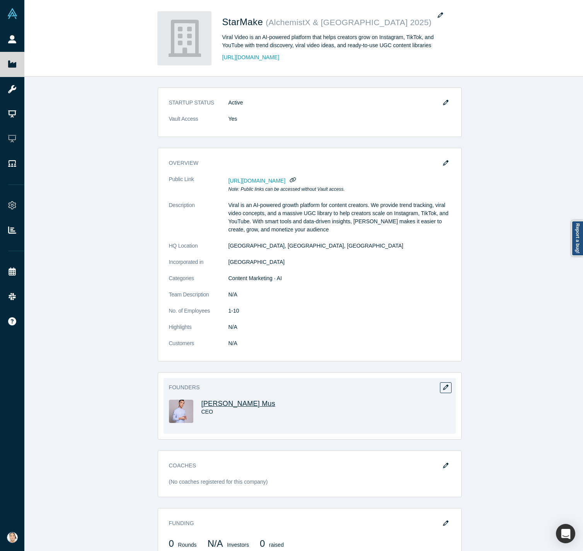
click at [228, 403] on span "[PERSON_NAME] Mus" at bounding box center [239, 404] width 74 height 8
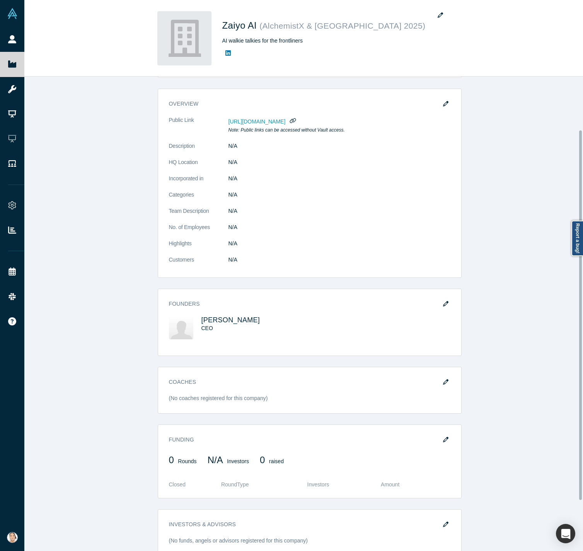
scroll to position [77, 0]
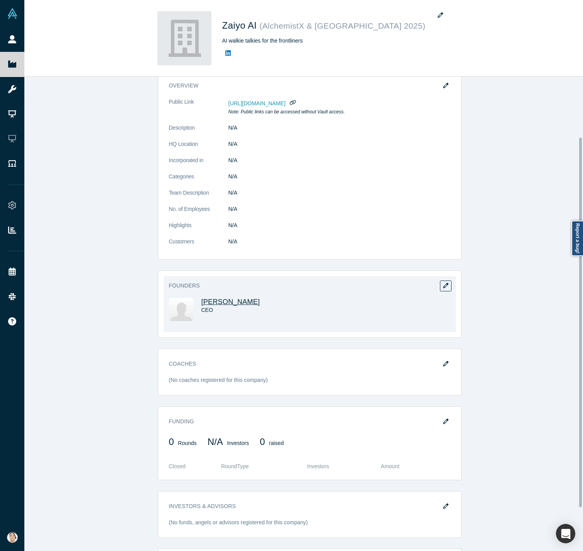
click at [232, 299] on span "Adil Uderbekov" at bounding box center [231, 302] width 59 height 8
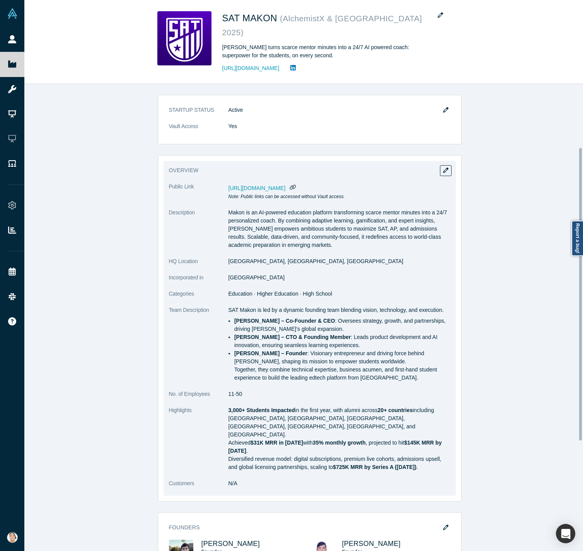
scroll to position [293, 0]
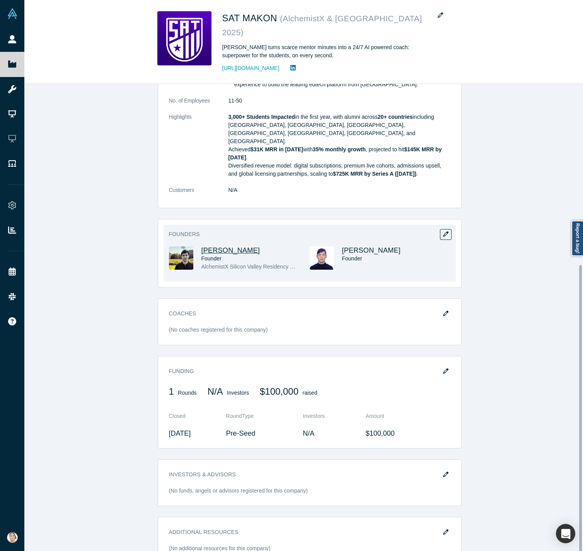
click at [211, 246] on span "[PERSON_NAME]" at bounding box center [231, 250] width 59 height 8
click at [382, 246] on span "[PERSON_NAME]" at bounding box center [371, 250] width 59 height 8
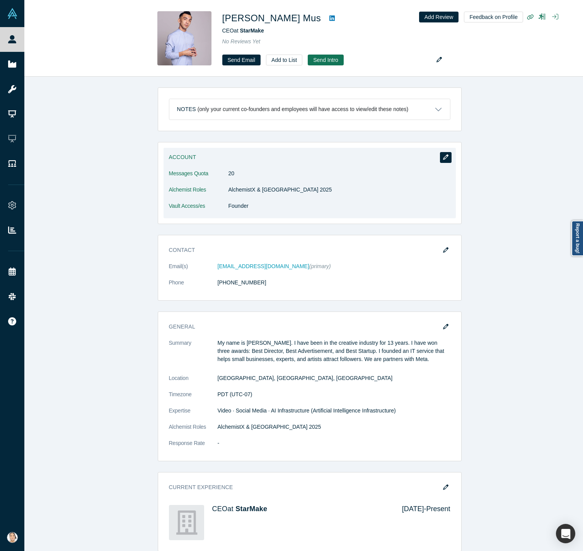
click at [440, 155] on button "button" at bounding box center [446, 157] width 12 height 11
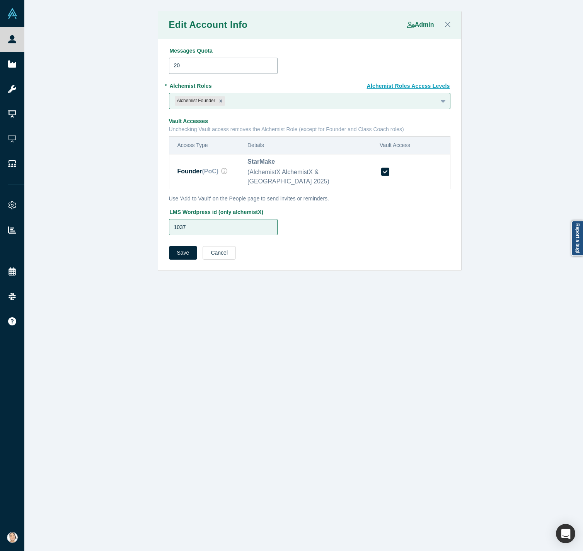
click at [195, 65] on input "20" at bounding box center [223, 66] width 109 height 16
type input "2"
type input "0"
click at [171, 246] on button "Save" at bounding box center [183, 253] width 29 height 14
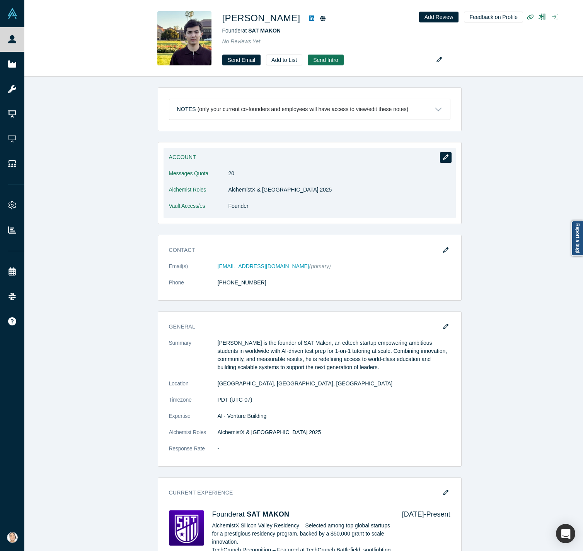
click at [440, 162] on button "button" at bounding box center [446, 157] width 12 height 11
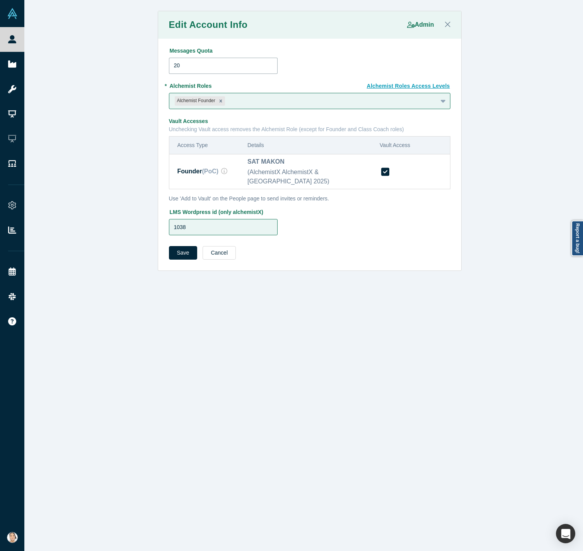
click at [224, 65] on input "20" at bounding box center [223, 66] width 109 height 16
type input "2"
type input "0"
click at [187, 246] on button "Save" at bounding box center [183, 253] width 29 height 14
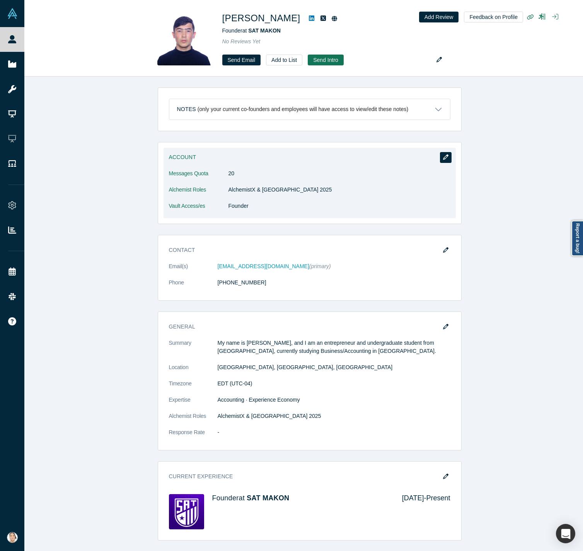
click at [443, 157] on icon "button" at bounding box center [445, 156] width 5 height 5
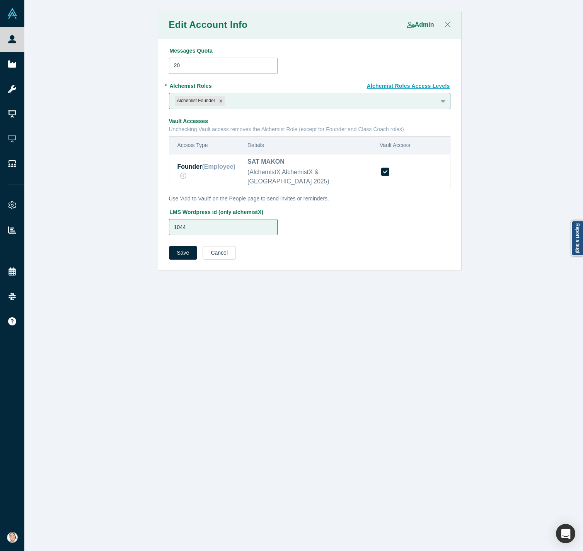
click at [196, 72] on input "20" at bounding box center [223, 66] width 109 height 16
type input "2"
type input "0"
click at [171, 246] on button "Save" at bounding box center [183, 253] width 29 height 14
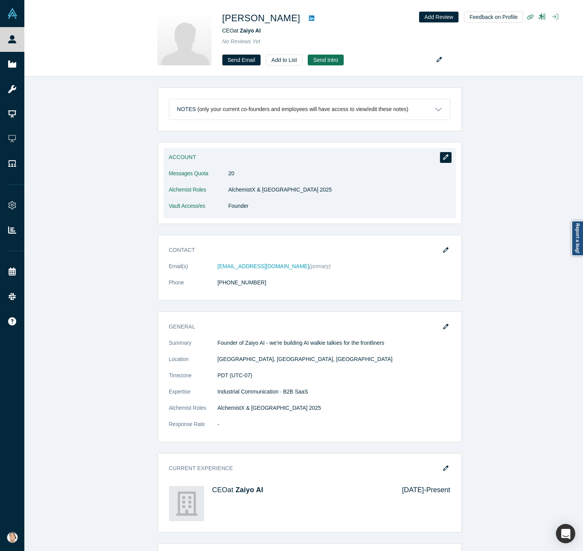
click at [443, 157] on icon "button" at bounding box center [445, 156] width 5 height 5
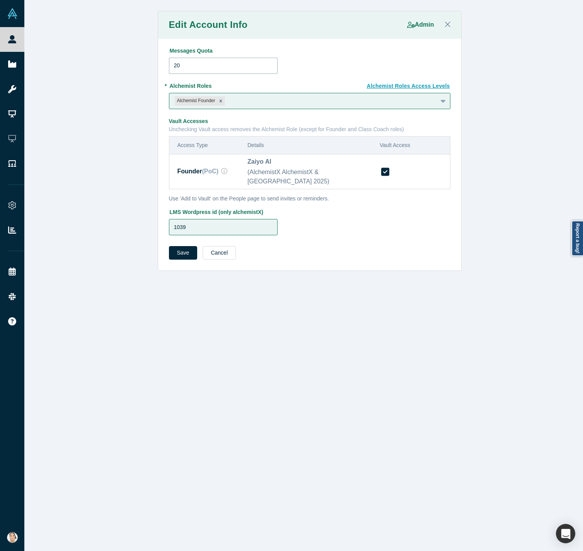
click at [236, 68] on input "20" at bounding box center [223, 66] width 109 height 16
type input "0"
click at [173, 249] on button "Save" at bounding box center [183, 253] width 29 height 14
